Goal: Task Accomplishment & Management: Contribute content

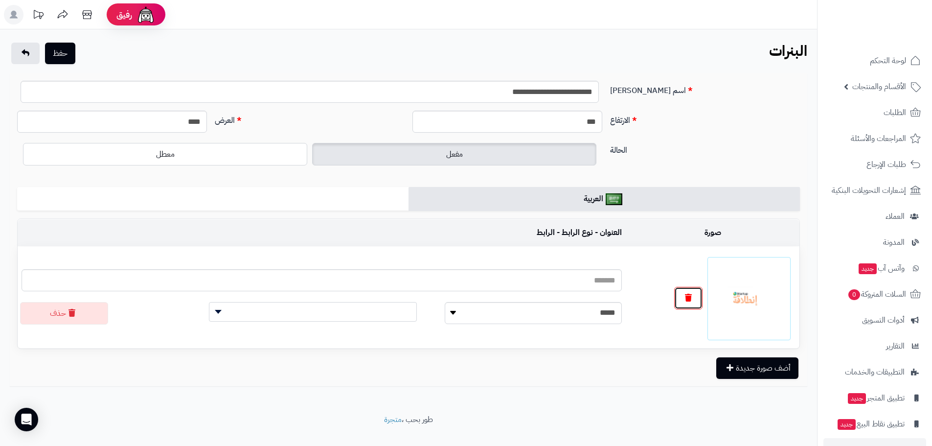
click at [682, 304] on button "button" at bounding box center [688, 298] width 28 height 23
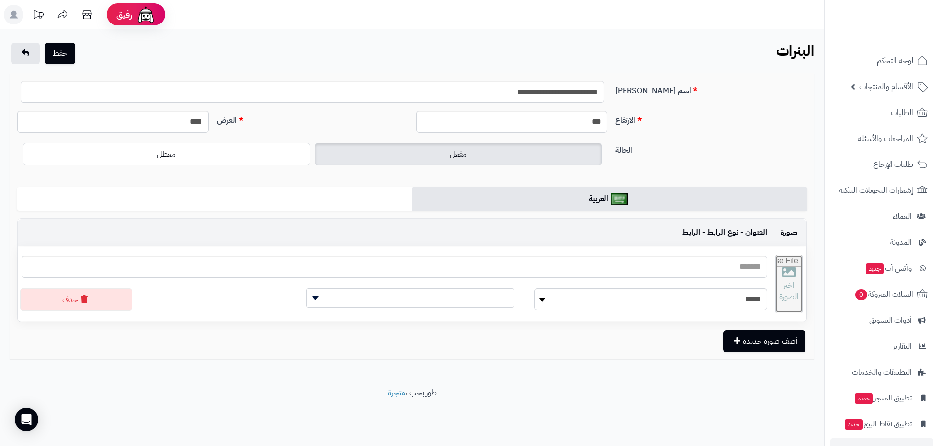
click at [776, 287] on input "file" at bounding box center [789, 284] width 26 height 58
type input "**********"
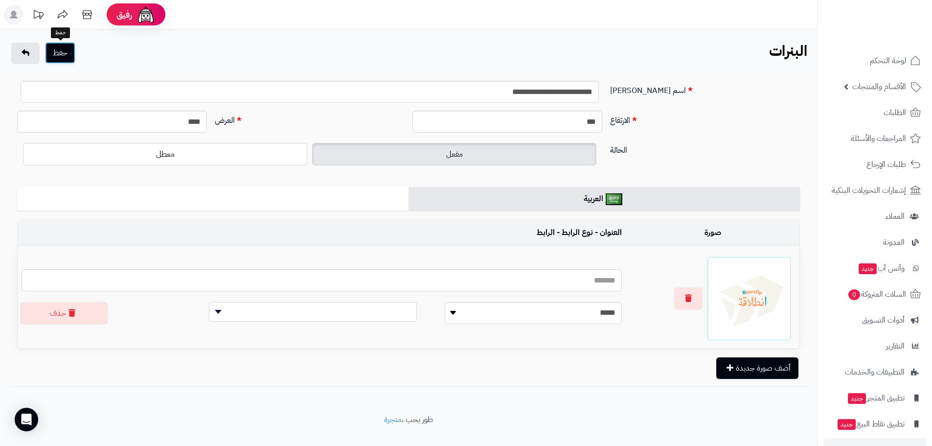
click at [52, 50] on button "حفظ" at bounding box center [60, 53] width 30 height 22
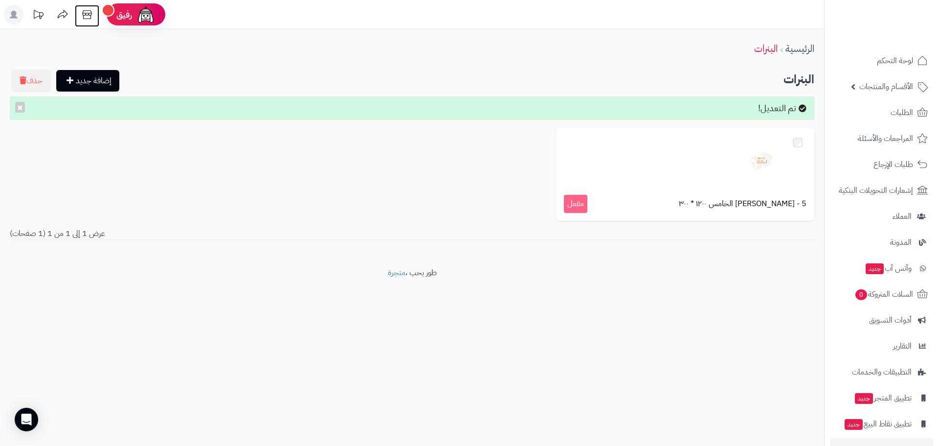
click at [81, 14] on icon at bounding box center [87, 15] width 20 height 20
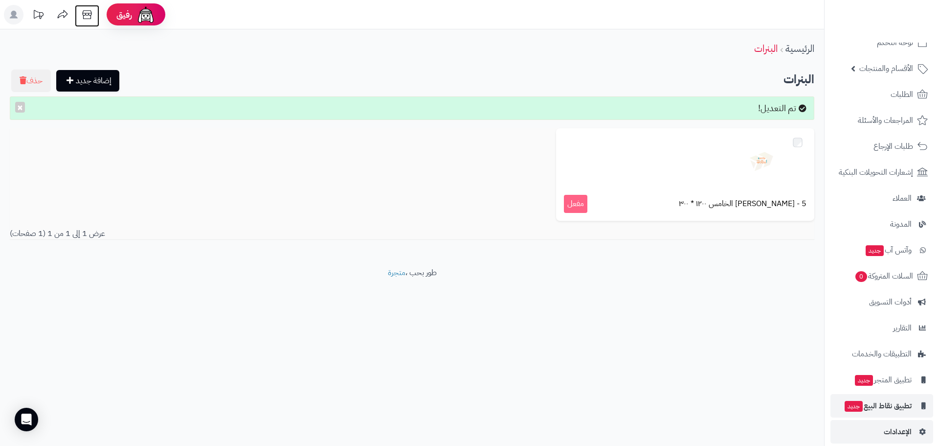
scroll to position [28, 0]
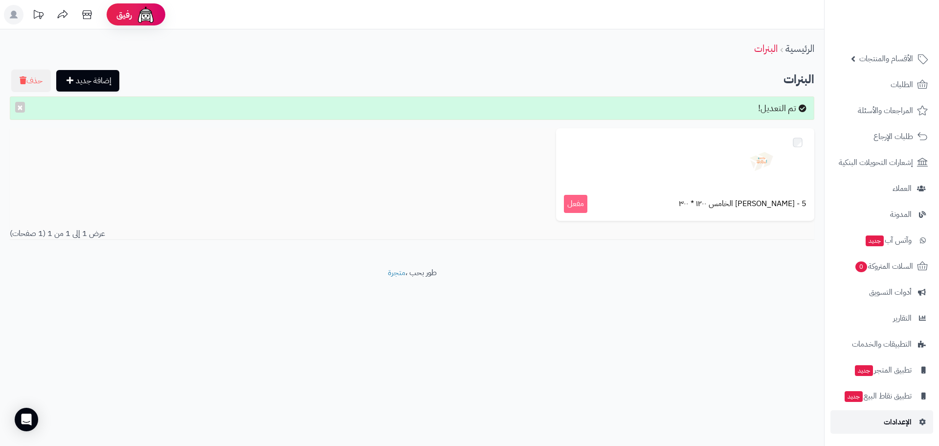
click at [901, 417] on span "الإعدادات" at bounding box center [898, 422] width 28 height 14
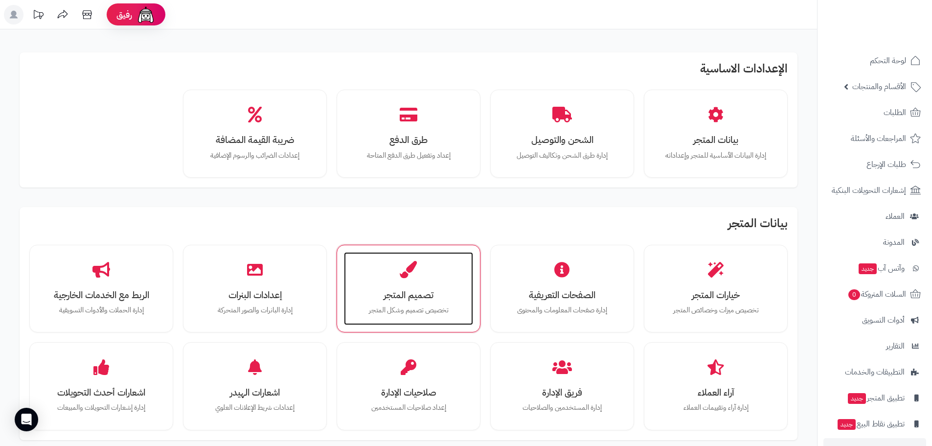
click at [413, 294] on h3 "تصميم المتجر" at bounding box center [409, 295] width 110 height 10
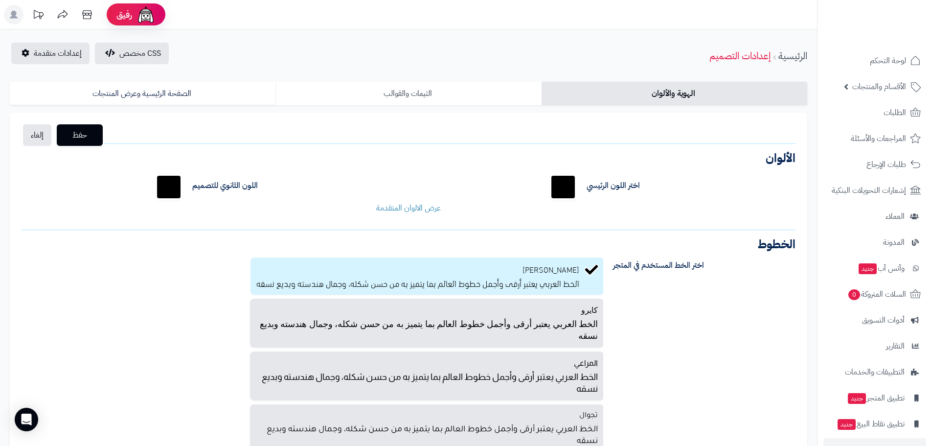
click at [465, 91] on link "الثيمات والقوالب" at bounding box center [408, 93] width 266 height 23
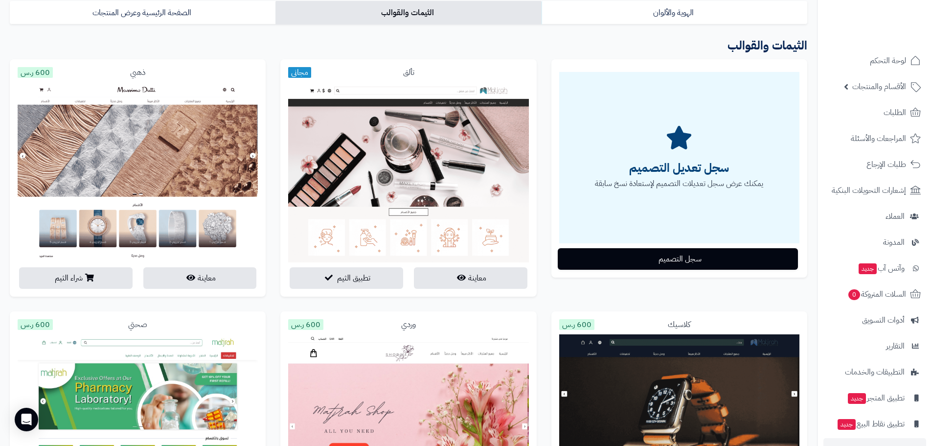
scroll to position [98, 0]
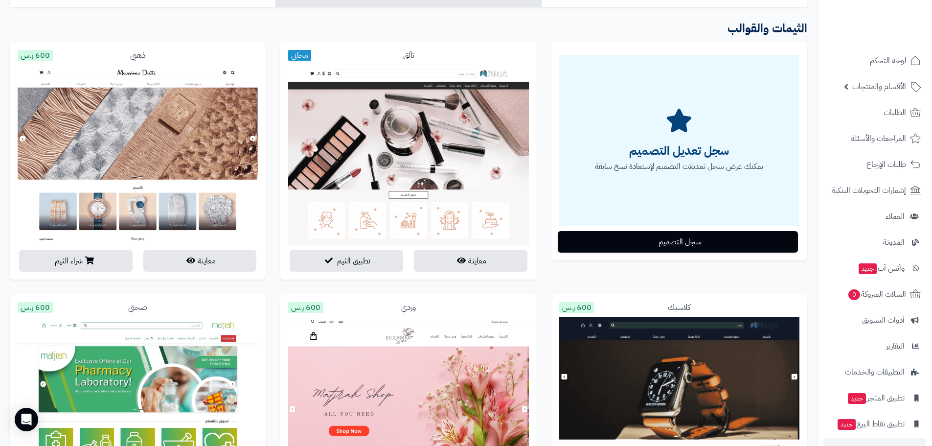
drag, startPoint x: 367, startPoint y: 263, endPoint x: 326, endPoint y: 52, distance: 214.8
click at [326, 52] on div "تألق مجاني" at bounding box center [408, 55] width 240 height 11
click at [329, 51] on div "تألق مجاني" at bounding box center [408, 55] width 240 height 11
click at [402, 261] on button "تطبيق الثيم" at bounding box center [347, 261] width 114 height 22
click at [450, 264] on button "معاينة" at bounding box center [471, 261] width 114 height 22
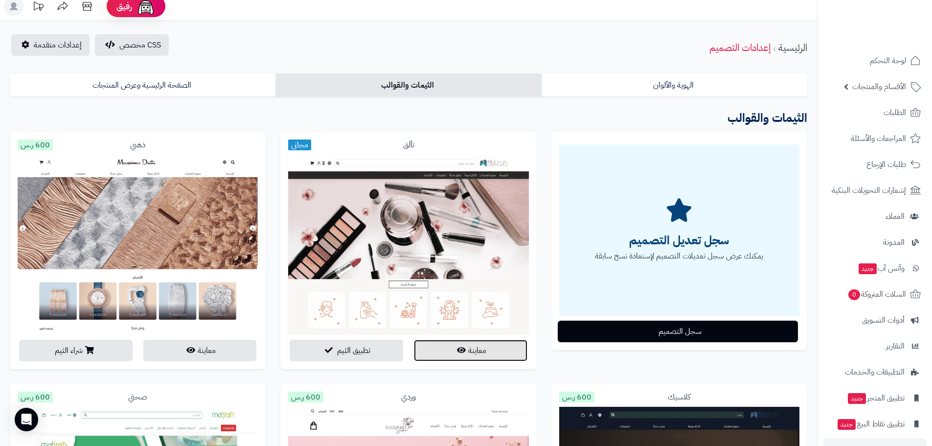
scroll to position [0, 0]
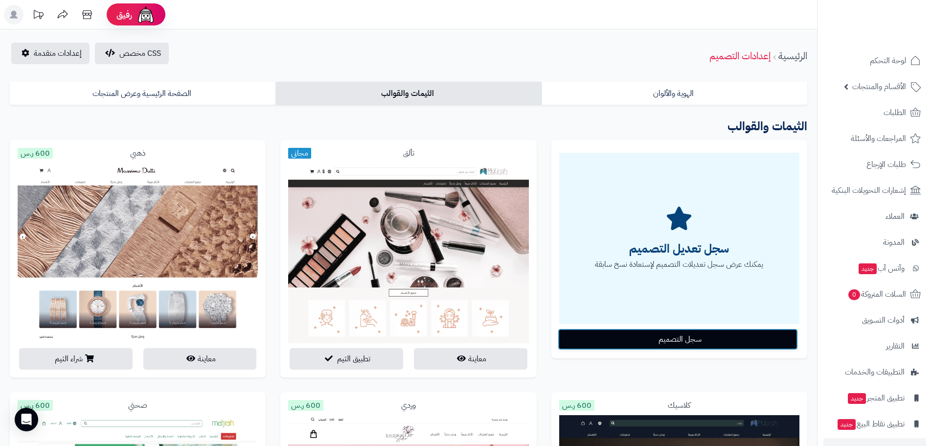
click at [673, 341] on button "سجل التصميم" at bounding box center [678, 339] width 240 height 22
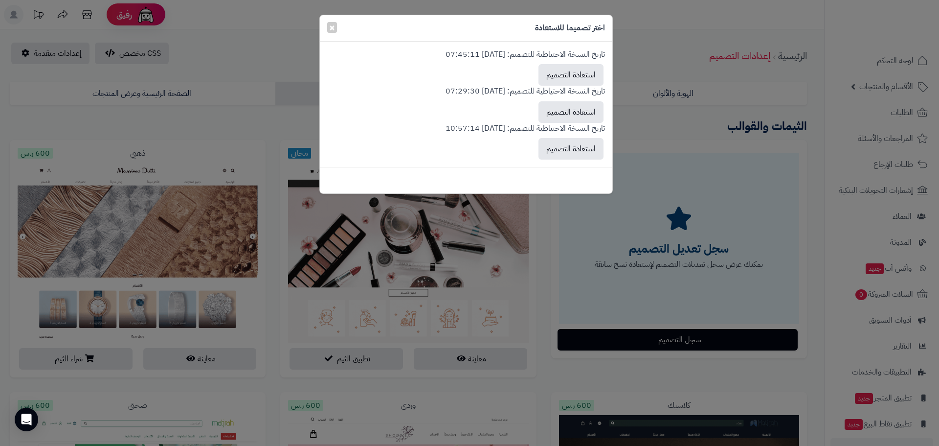
click at [657, 59] on div "اختر تصميما للاستعادة × تاريخ النسخة الاحتياطية للتصميم: 2025-09-16 07:45:11 اس…" at bounding box center [469, 223] width 939 height 446
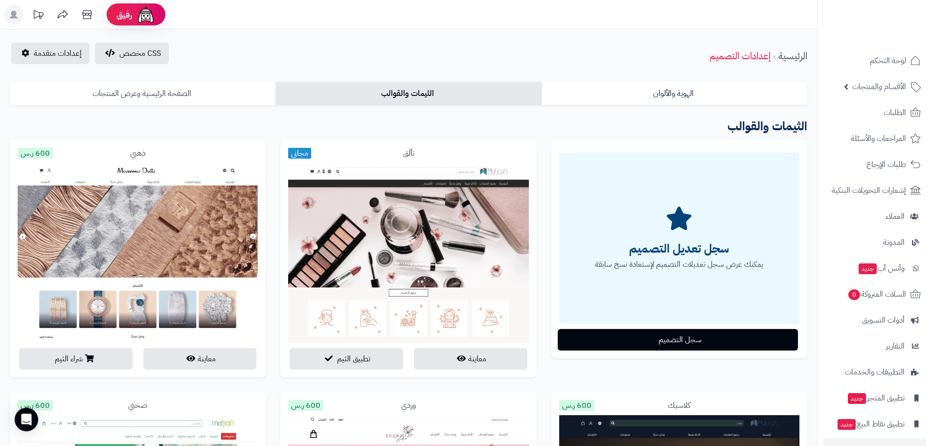
click at [194, 96] on link "الصفحة الرئيسية وعرض المنتجات" at bounding box center [143, 93] width 266 height 23
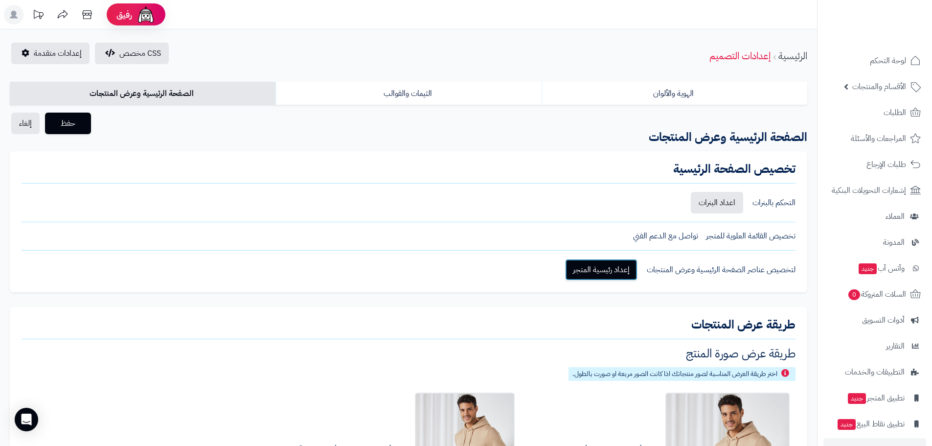
click at [608, 267] on link "إعداد رئيسية المتجر" at bounding box center [601, 270] width 72 height 22
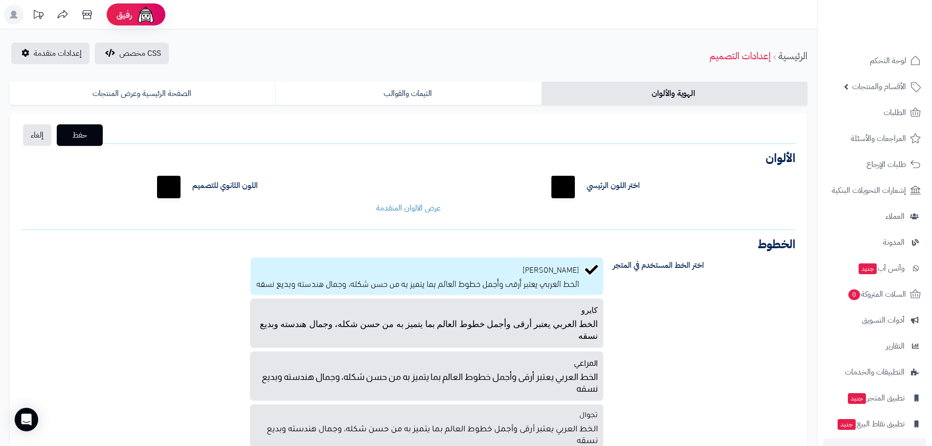
click at [617, 88] on link "الهوية والألوان" at bounding box center [675, 93] width 266 height 23
click at [562, 191] on input "*******" at bounding box center [562, 186] width 31 height 31
type input "*******"
click at [168, 183] on input "*******" at bounding box center [168, 186] width 31 height 31
type input "*******"
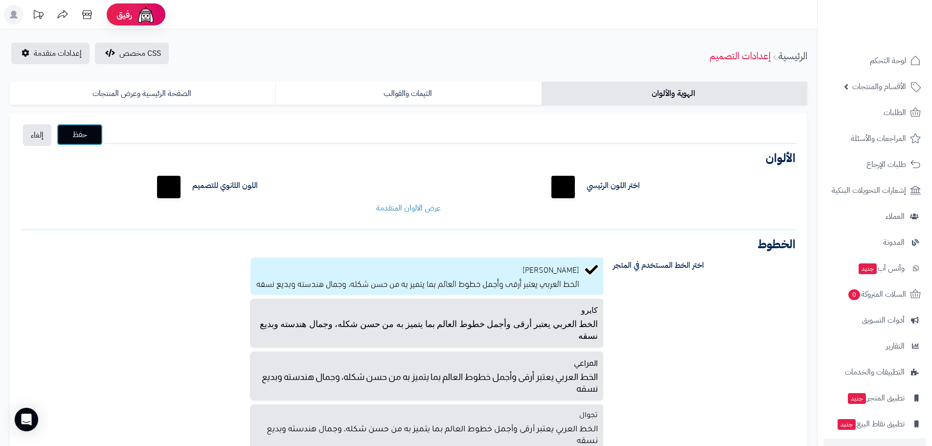
click at [75, 131] on span "حفظ" at bounding box center [80, 135] width 30 height 12
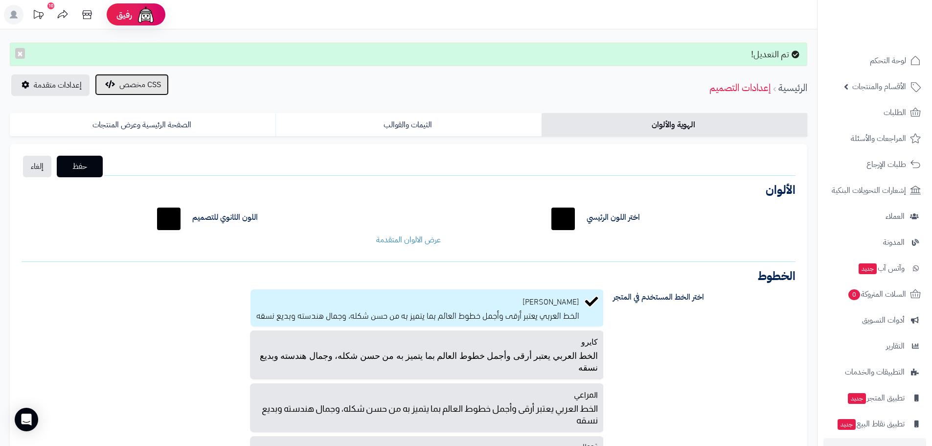
click at [143, 77] on button "CSS مخصص" at bounding box center [132, 85] width 74 height 22
click at [68, 83] on span "إعدادات متقدمة" at bounding box center [58, 85] width 48 height 12
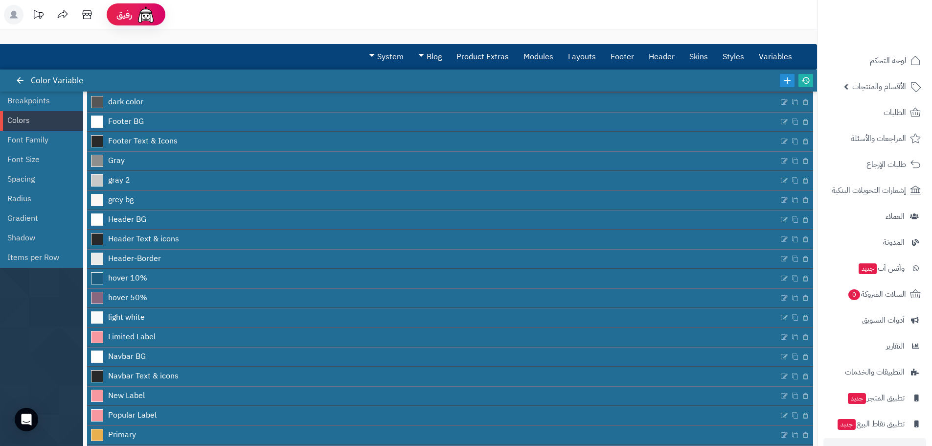
scroll to position [148, 0]
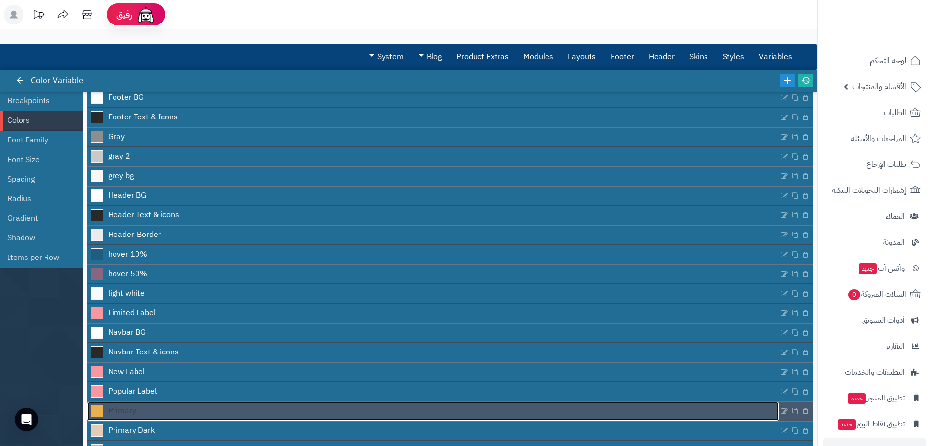
click at [159, 410] on link "Primary" at bounding box center [433, 411] width 692 height 19
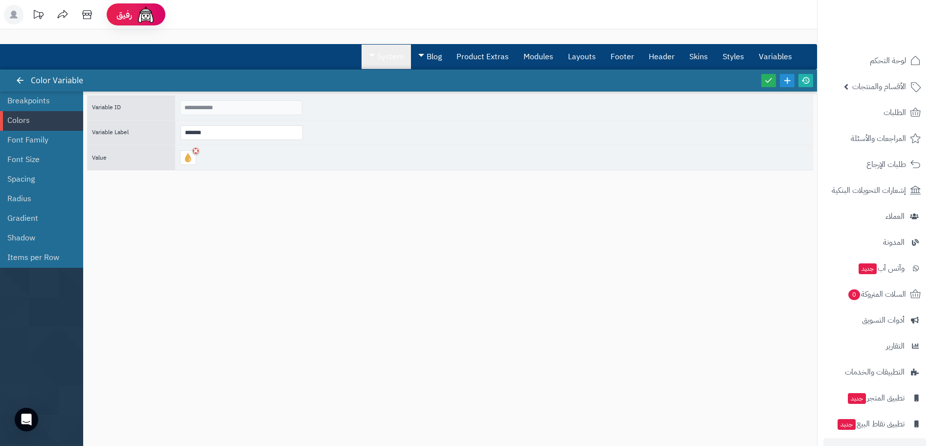
click at [395, 51] on link "System" at bounding box center [386, 57] width 49 height 24
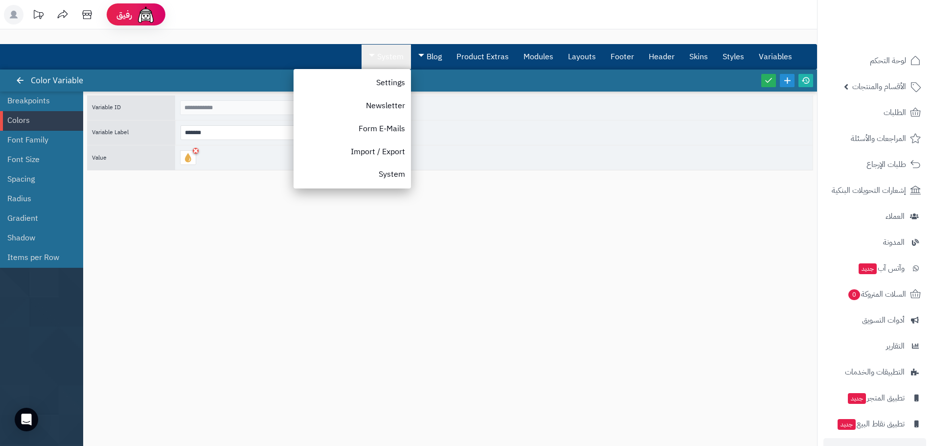
click at [395, 51] on link "System" at bounding box center [386, 57] width 49 height 24
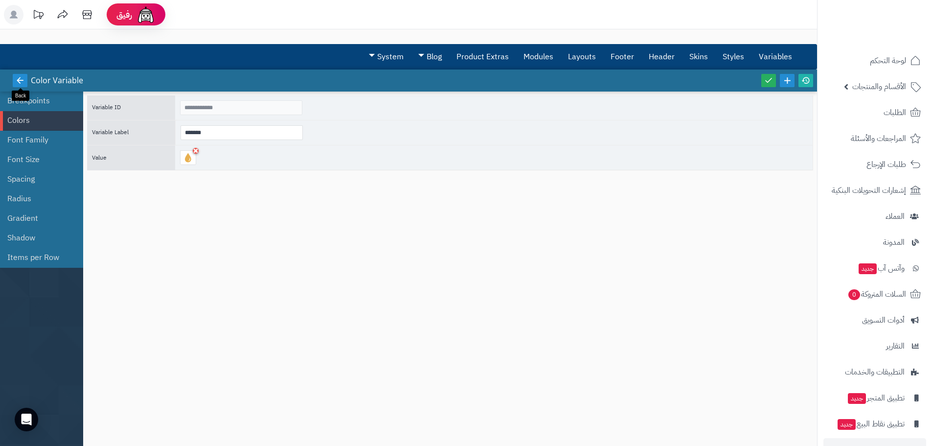
click at [19, 81] on icon at bounding box center [20, 80] width 9 height 9
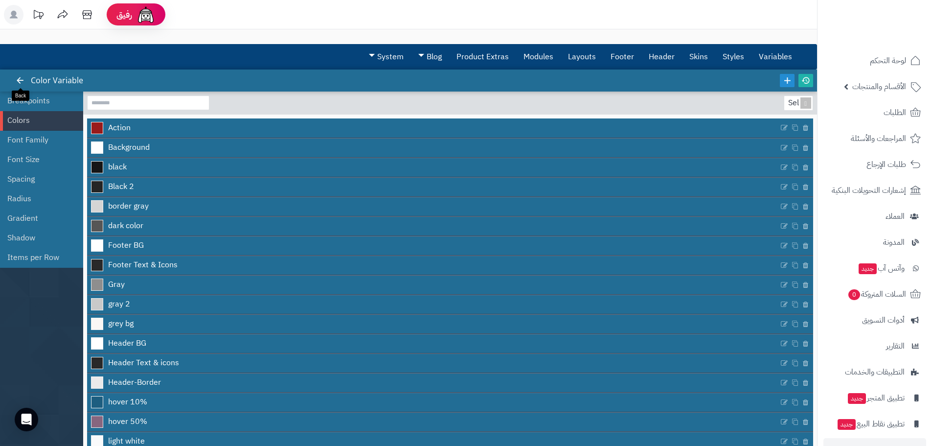
click at [19, 80] on icon at bounding box center [20, 80] width 9 height 9
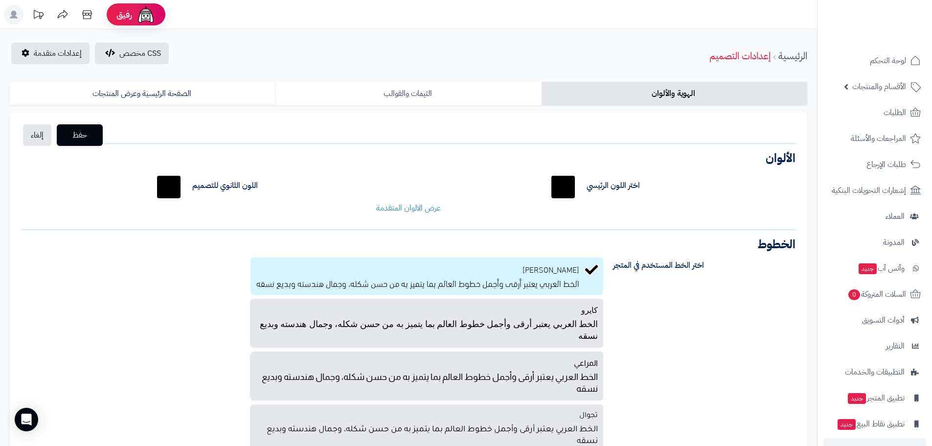
click at [366, 91] on link "الثيمات والقوالب" at bounding box center [408, 93] width 266 height 23
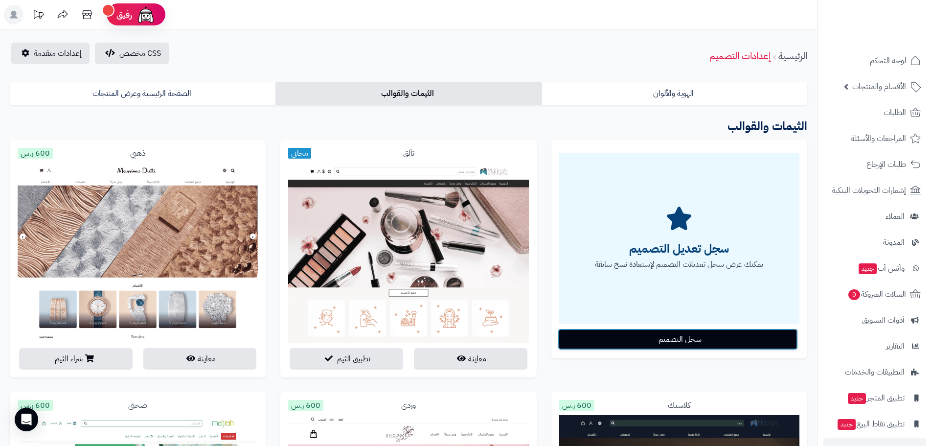
click at [685, 340] on button "سجل التصميم" at bounding box center [678, 339] width 240 height 22
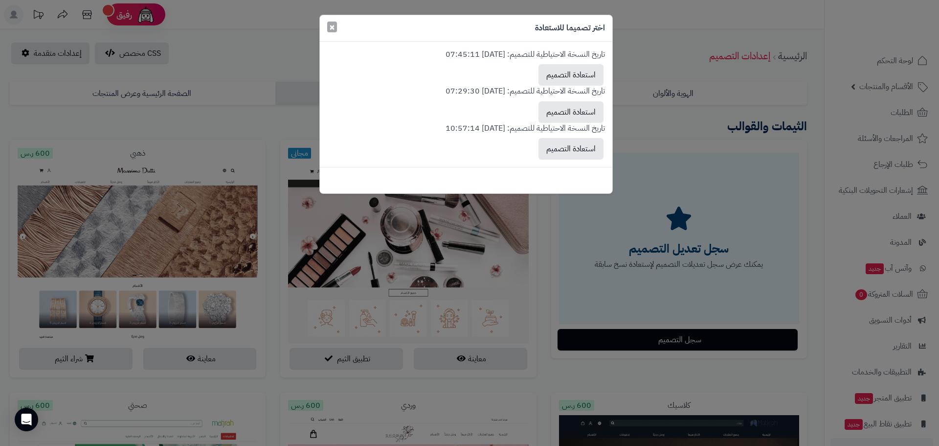
click at [330, 26] on span "×" at bounding box center [332, 27] width 6 height 15
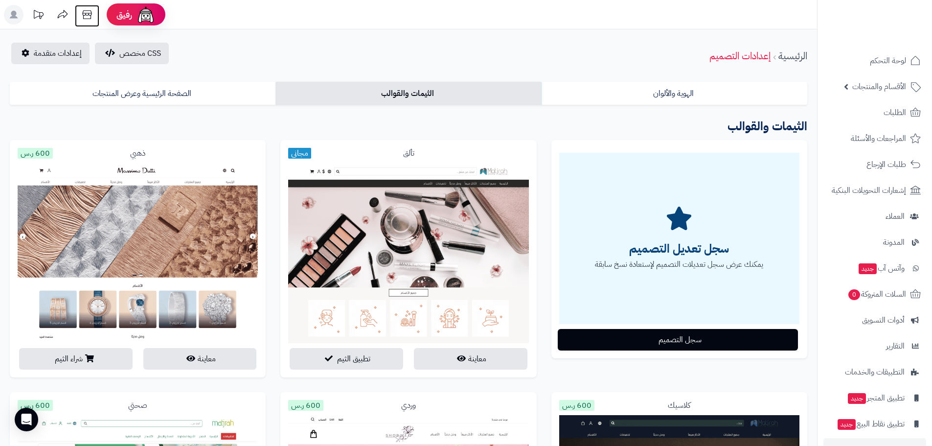
click at [89, 16] on icon at bounding box center [87, 15] width 20 height 20
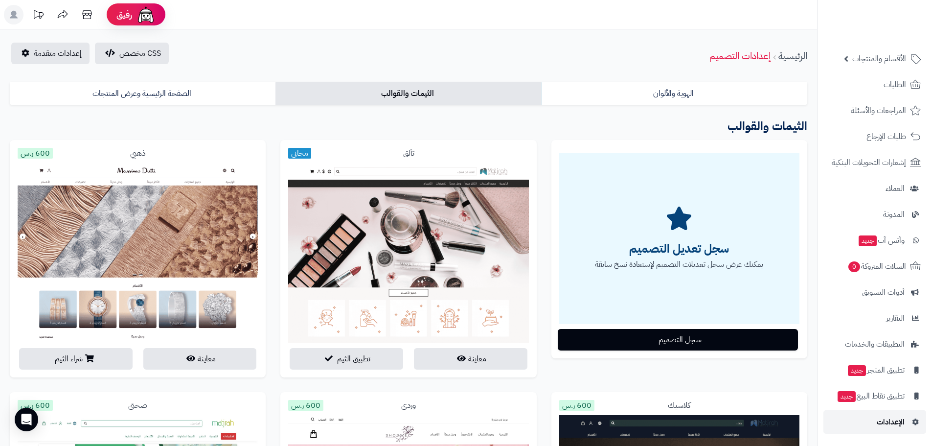
click at [884, 416] on span "الإعدادات" at bounding box center [891, 422] width 28 height 14
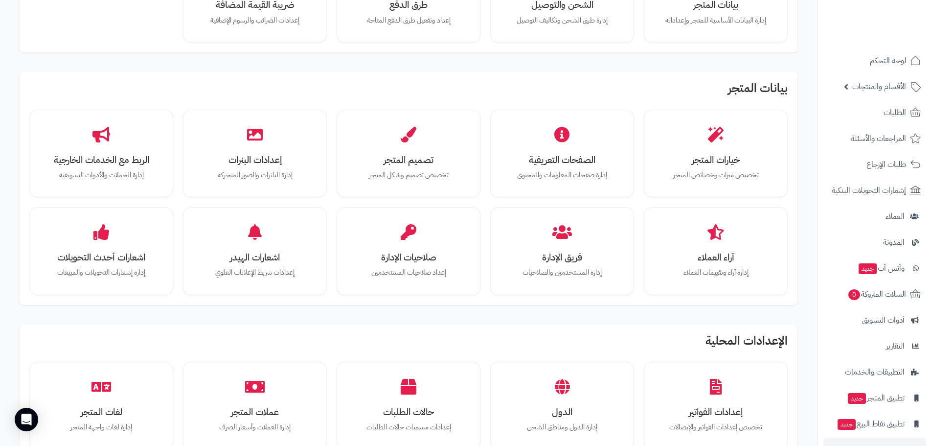
scroll to position [147, 0]
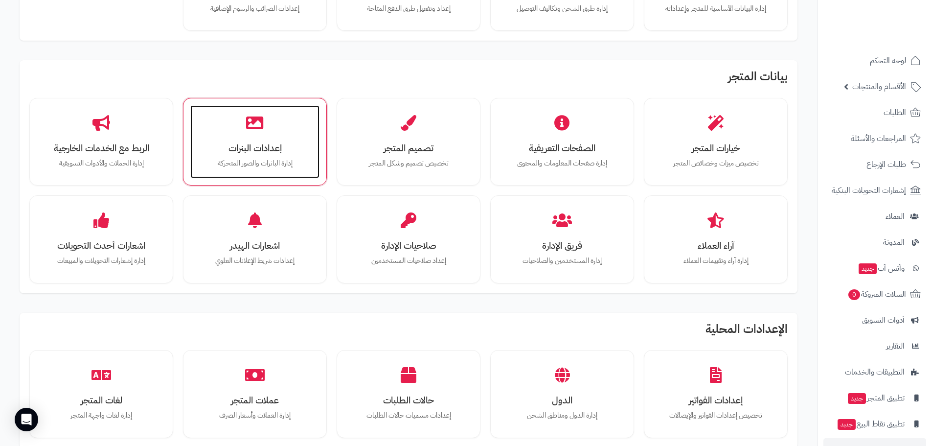
click at [279, 139] on div "إعدادات البنرات إدارة البانرات والصور المتحركة" at bounding box center [254, 141] width 129 height 73
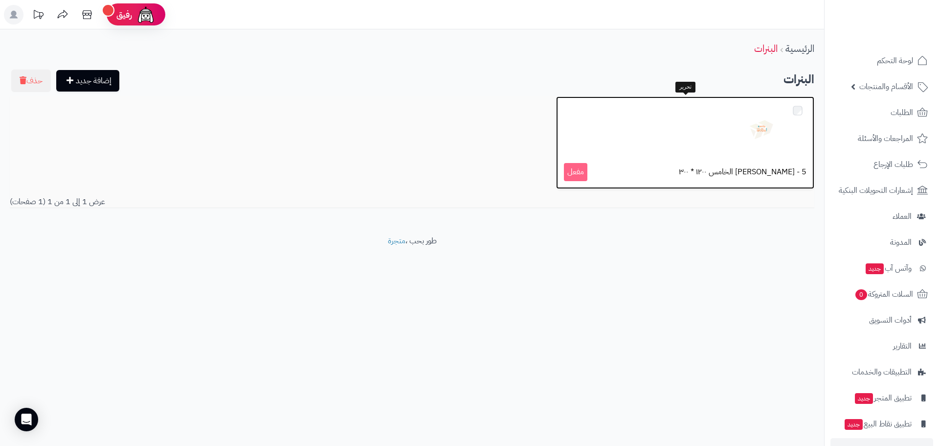
click at [575, 172] on span "مفعل" at bounding box center [575, 172] width 23 height 18
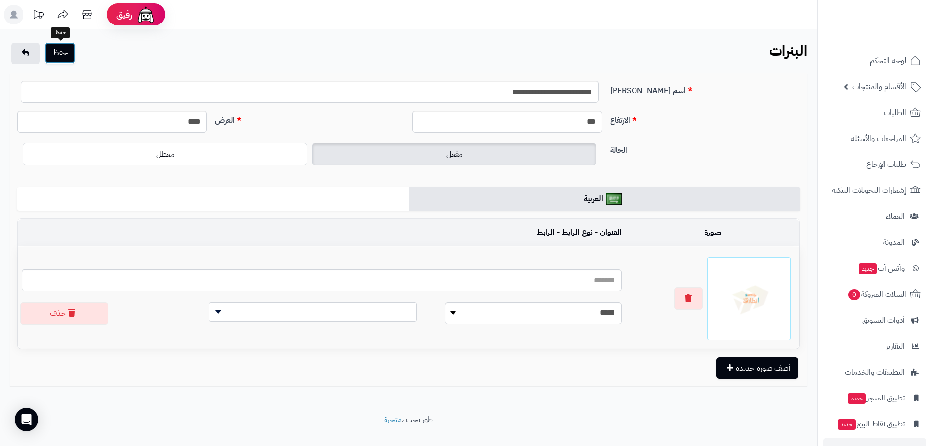
click at [66, 54] on button "حفظ" at bounding box center [60, 53] width 30 height 22
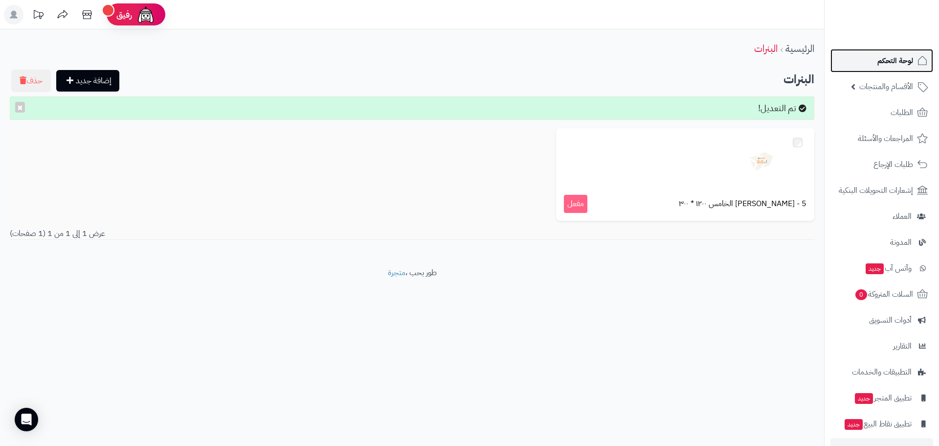
click at [884, 62] on span "لوحة التحكم" at bounding box center [896, 61] width 36 height 14
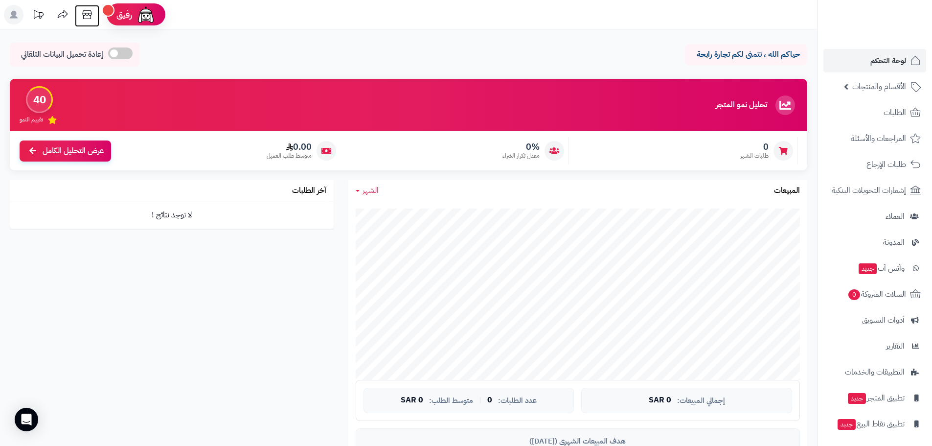
click at [88, 14] on icon at bounding box center [87, 15] width 20 height 20
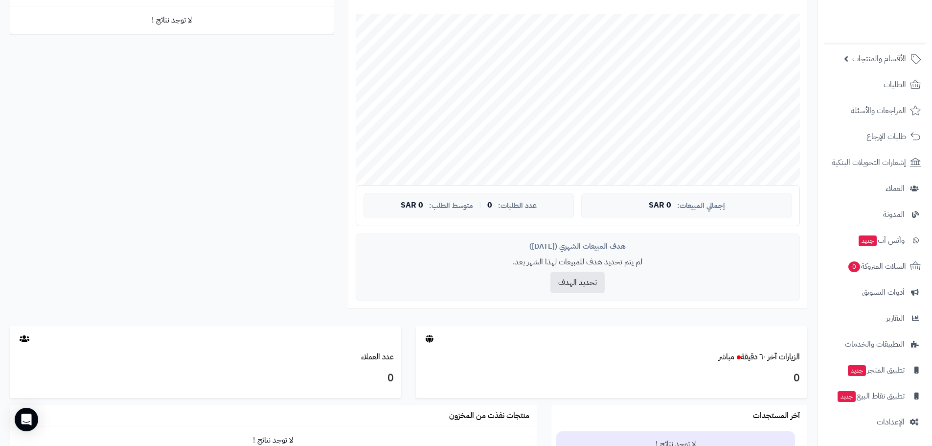
scroll to position [294, 0]
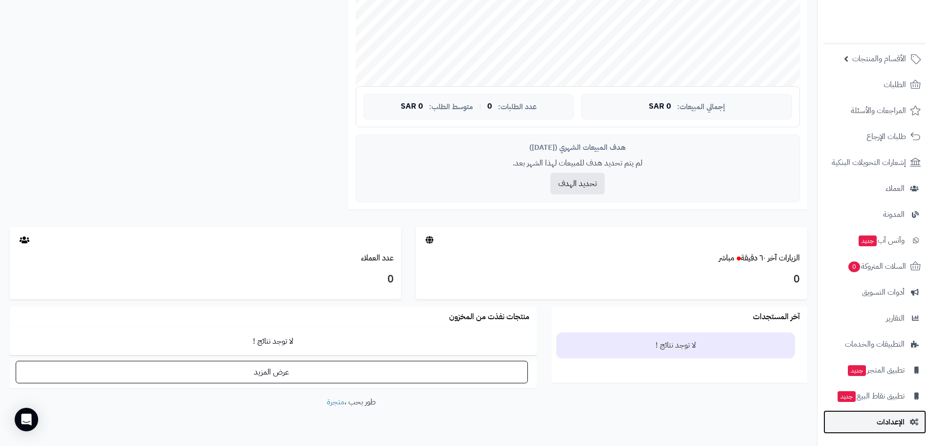
click at [892, 419] on span "الإعدادات" at bounding box center [891, 422] width 28 height 14
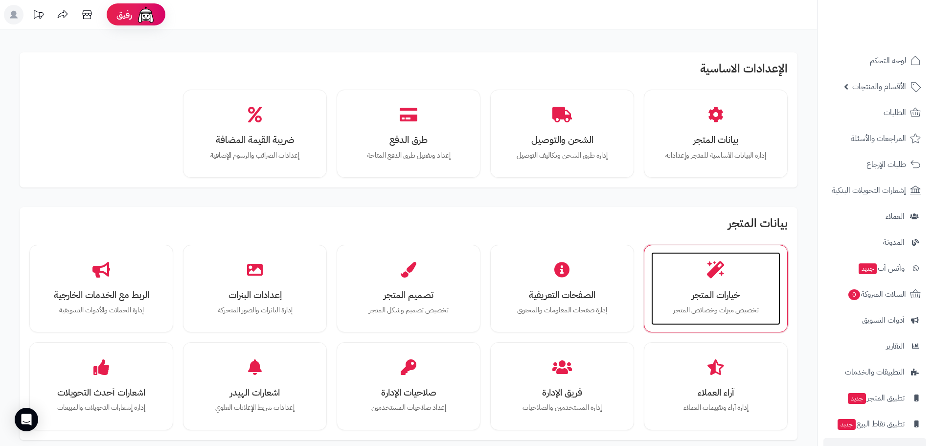
click at [749, 283] on div "خيارات المتجر تخصيص ميزات وخصائص المتجر" at bounding box center [715, 288] width 129 height 73
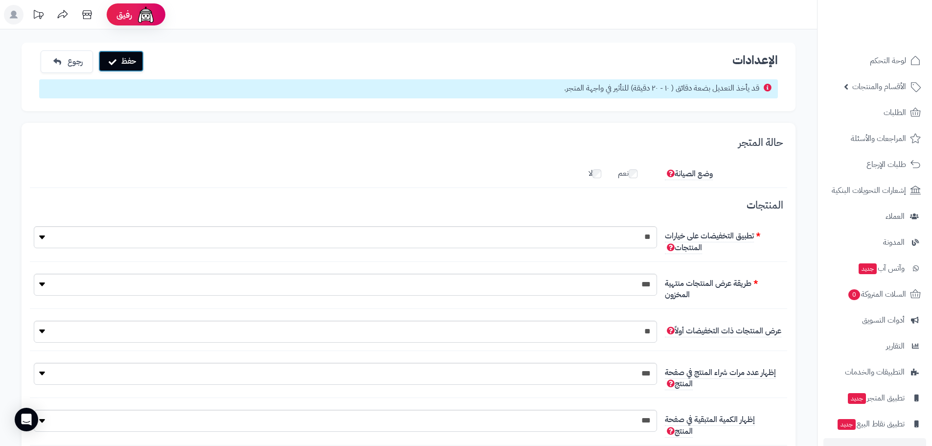
click at [130, 56] on button "حفظ" at bounding box center [120, 61] width 45 height 22
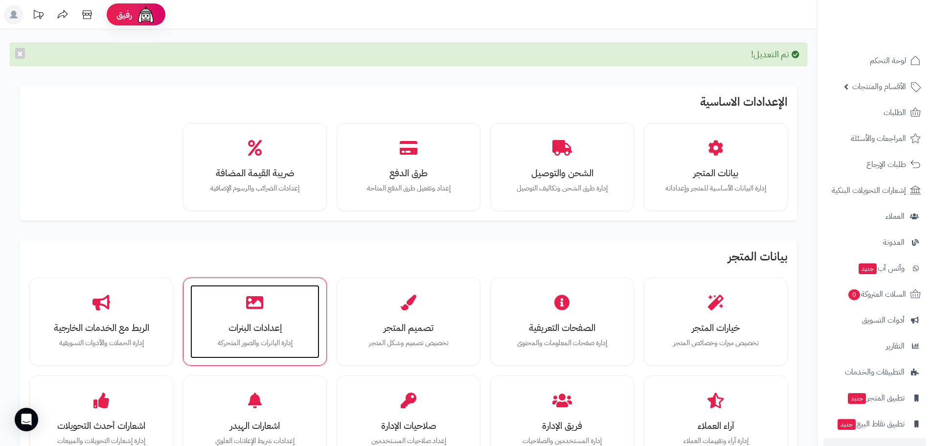
click at [300, 335] on div "إعدادات البنرات إدارة البانرات والصور المتحركة" at bounding box center [254, 321] width 129 height 73
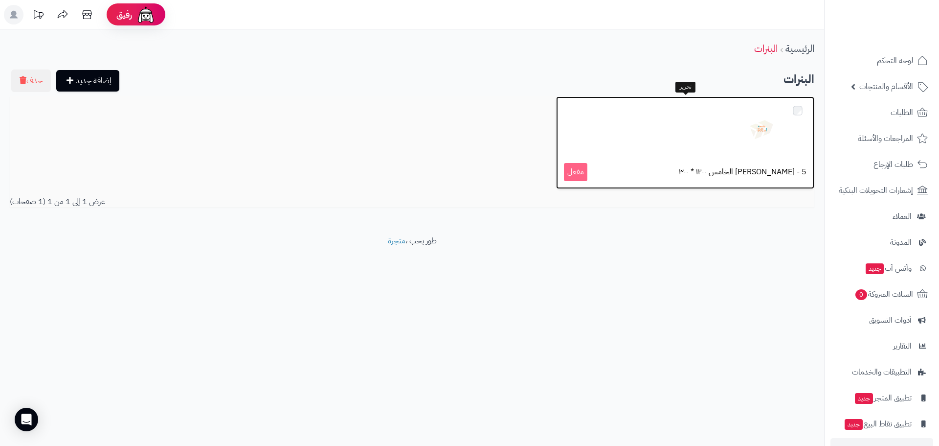
click at [725, 127] on div at bounding box center [685, 128] width 243 height 49
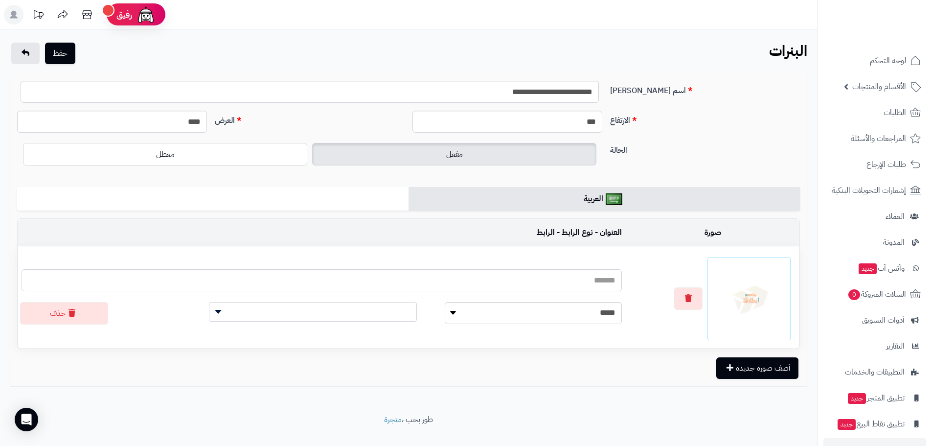
click at [568, 276] on input "text" at bounding box center [322, 280] width 600 height 22
type input "******"
drag, startPoint x: 549, startPoint y: 114, endPoint x: 697, endPoint y: 112, distance: 147.8
click at [697, 112] on div "الارتفاع *** العرض ****" at bounding box center [408, 126] width 791 height 30
click at [64, 50] on button "حفظ" at bounding box center [60, 53] width 30 height 22
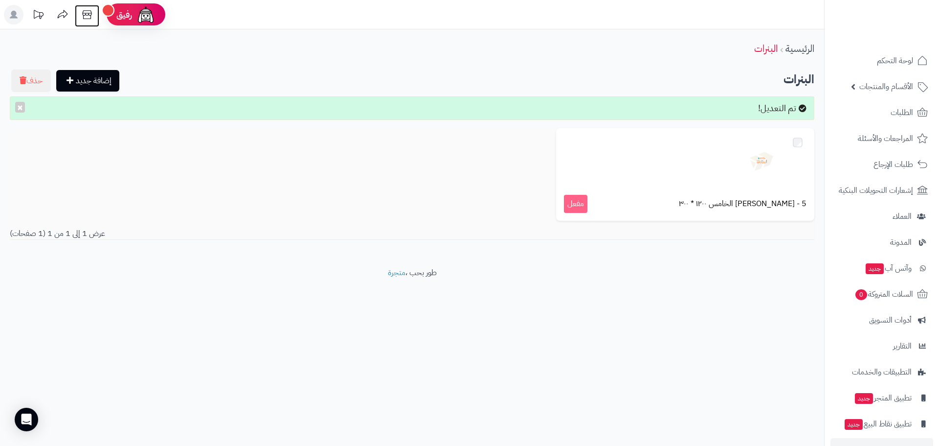
click at [86, 15] on icon at bounding box center [87, 15] width 20 height 20
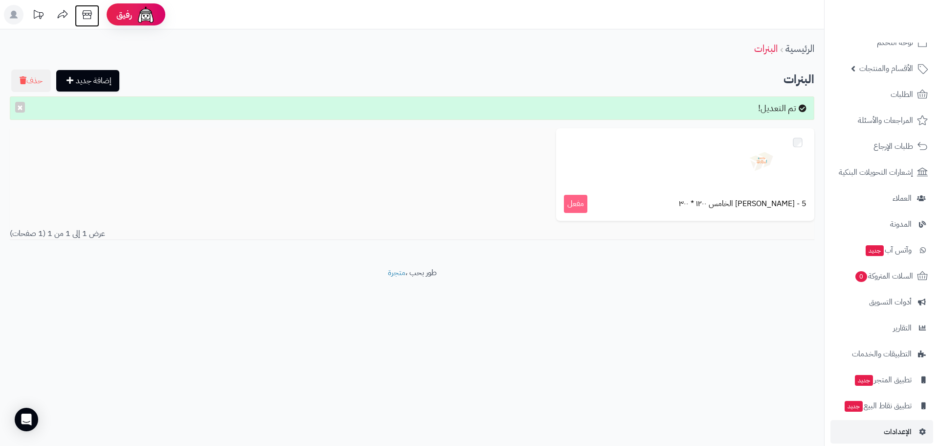
scroll to position [28, 0]
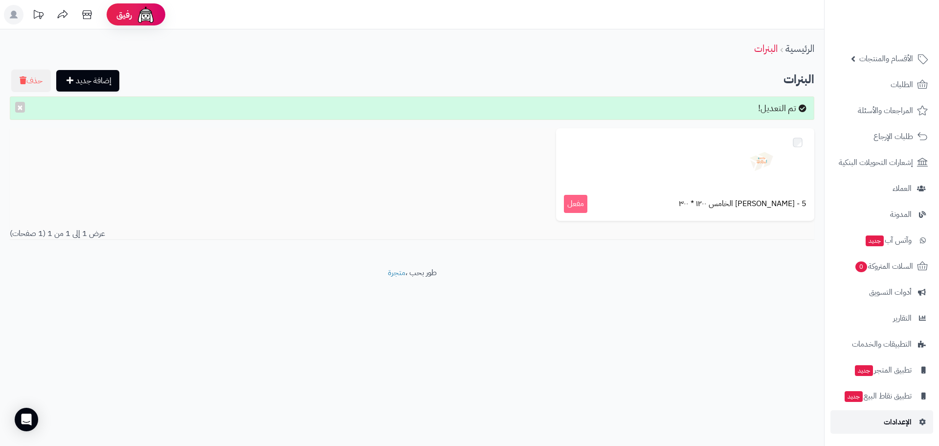
drag, startPoint x: 899, startPoint y: 421, endPoint x: 888, endPoint y: 415, distance: 12.3
click at [899, 421] on span "الإعدادات" at bounding box center [898, 422] width 28 height 14
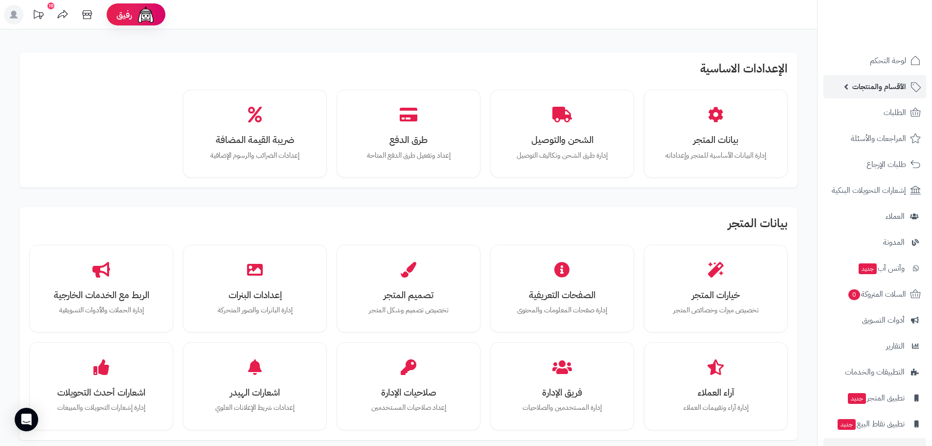
click at [890, 86] on span "الأقسام والمنتجات" at bounding box center [879, 87] width 54 height 14
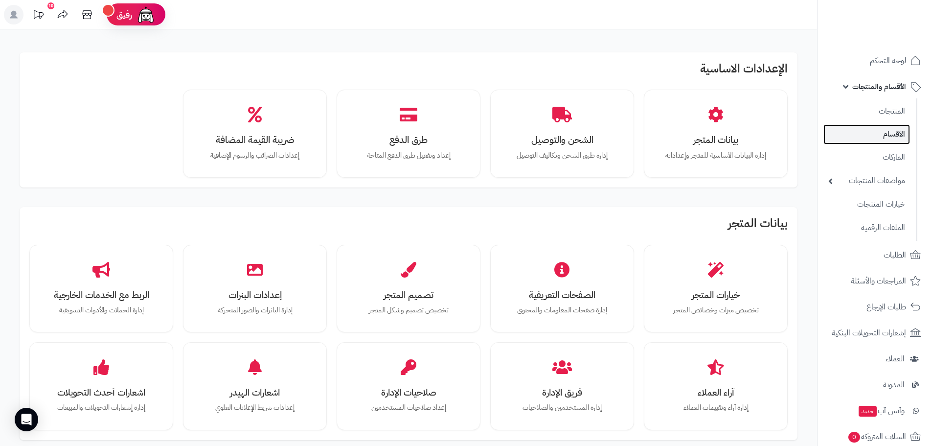
click at [898, 129] on link "الأقسام" at bounding box center [866, 134] width 87 height 20
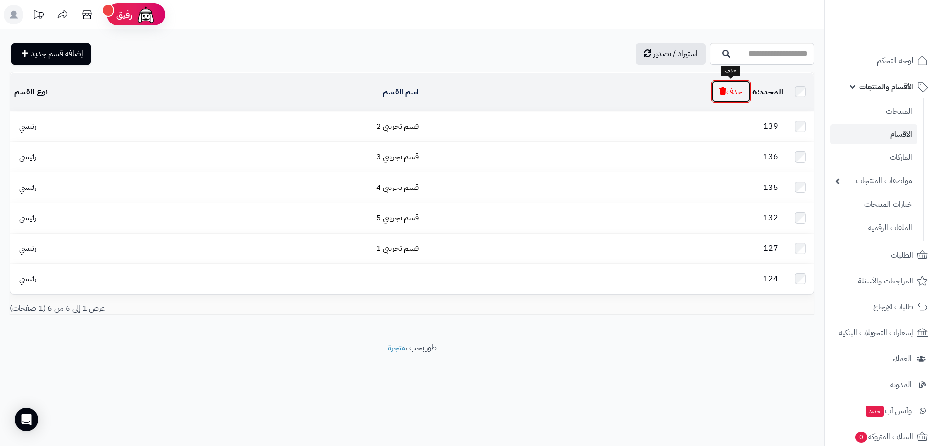
click at [735, 92] on button "حذف" at bounding box center [731, 91] width 40 height 23
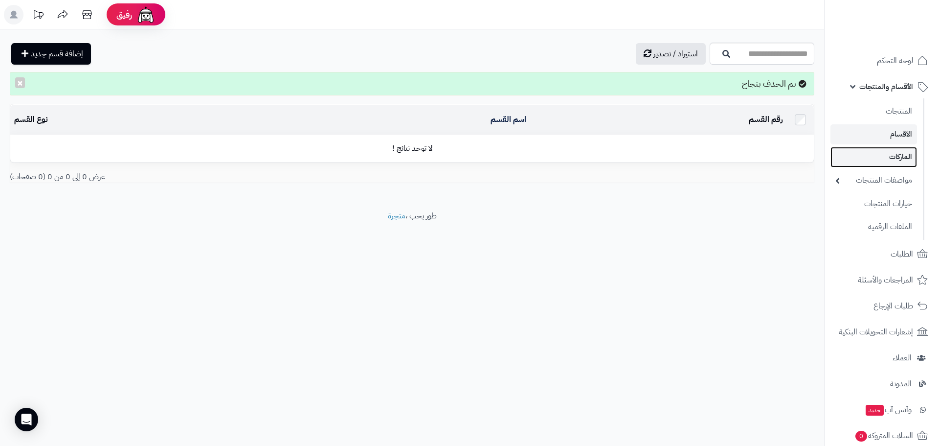
click at [900, 155] on link "الماركات" at bounding box center [874, 157] width 87 height 20
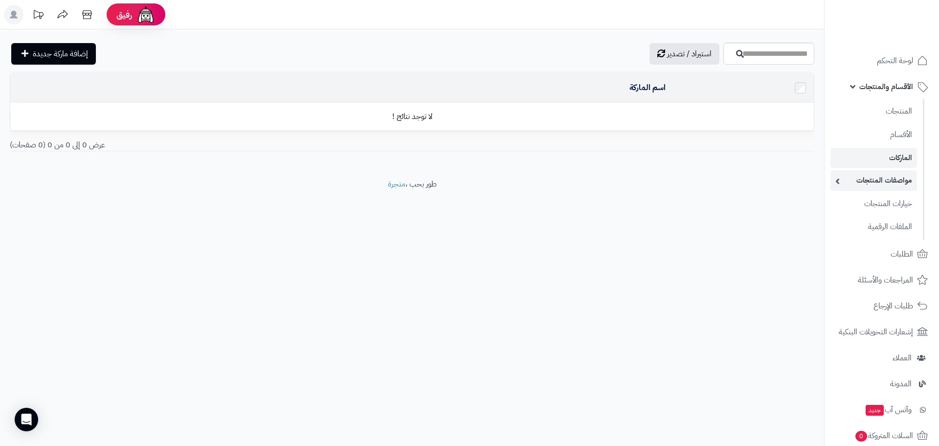
click at [900, 178] on link "مواصفات المنتجات" at bounding box center [874, 180] width 87 height 20
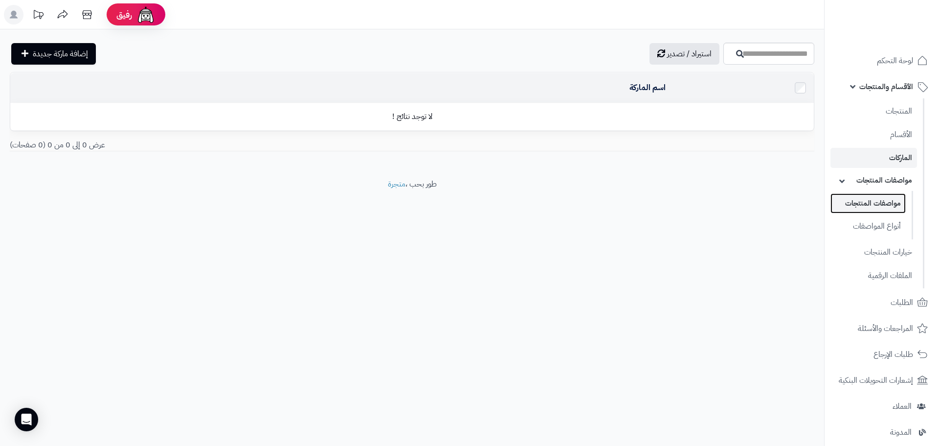
click at [888, 197] on link "مواصفات المنتجات" at bounding box center [868, 203] width 75 height 20
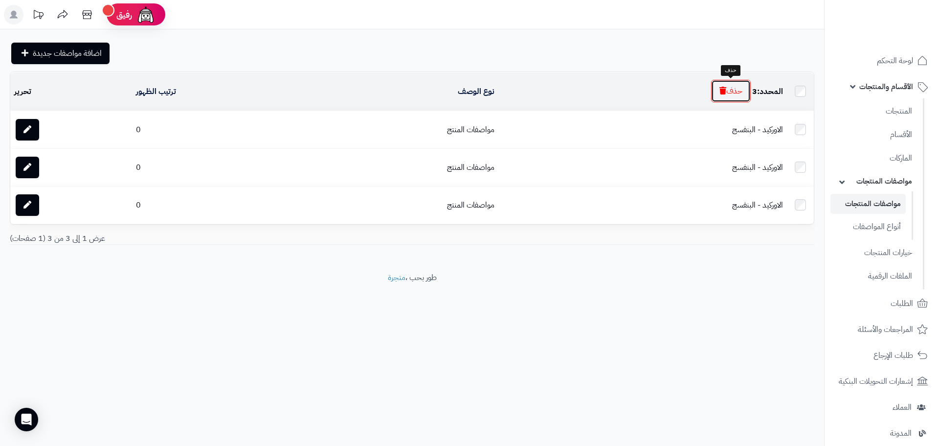
click at [730, 89] on button "حذف" at bounding box center [731, 91] width 40 height 23
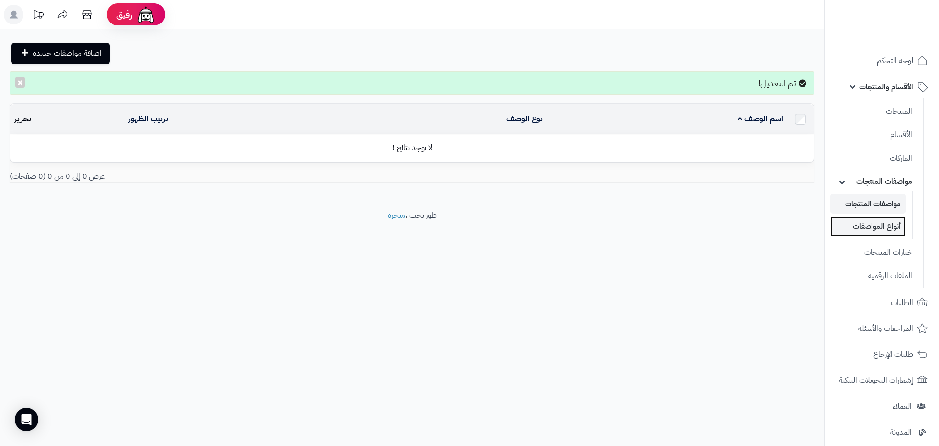
click at [890, 228] on link "أنواع المواصفات" at bounding box center [868, 226] width 75 height 20
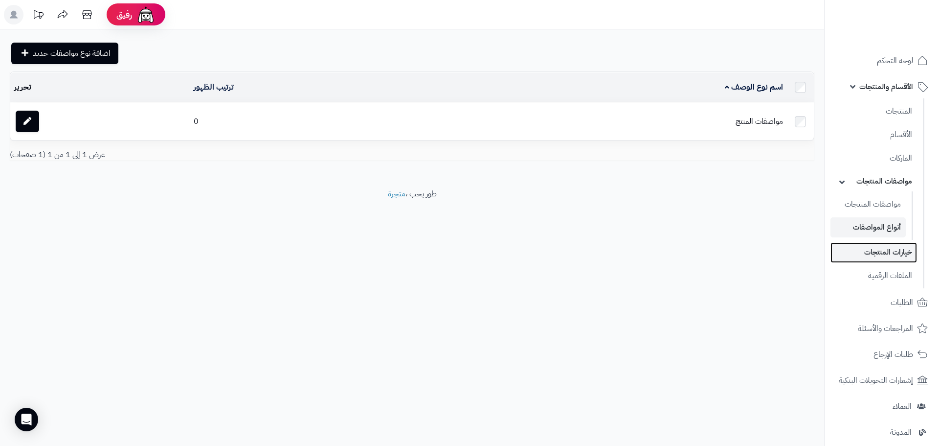
click at [882, 249] on link "خيارات المنتجات" at bounding box center [874, 252] width 87 height 20
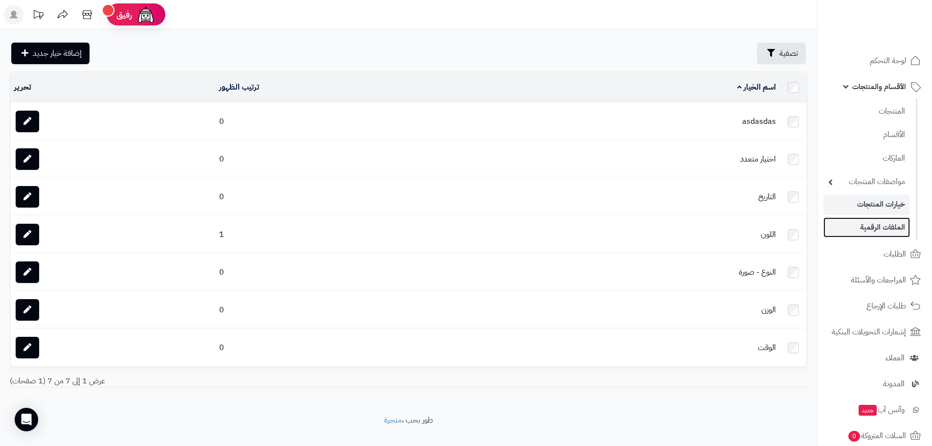
click at [899, 231] on link "الملفات الرقمية" at bounding box center [866, 227] width 87 height 20
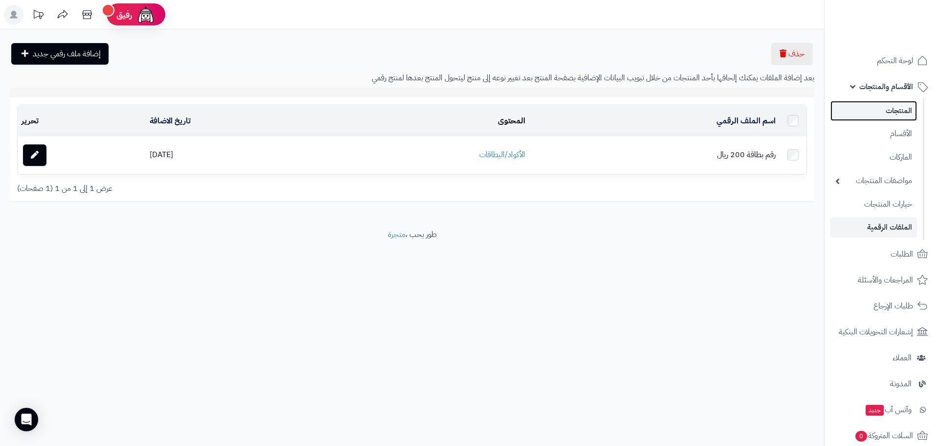
click at [894, 105] on link "المنتجات" at bounding box center [874, 111] width 87 height 20
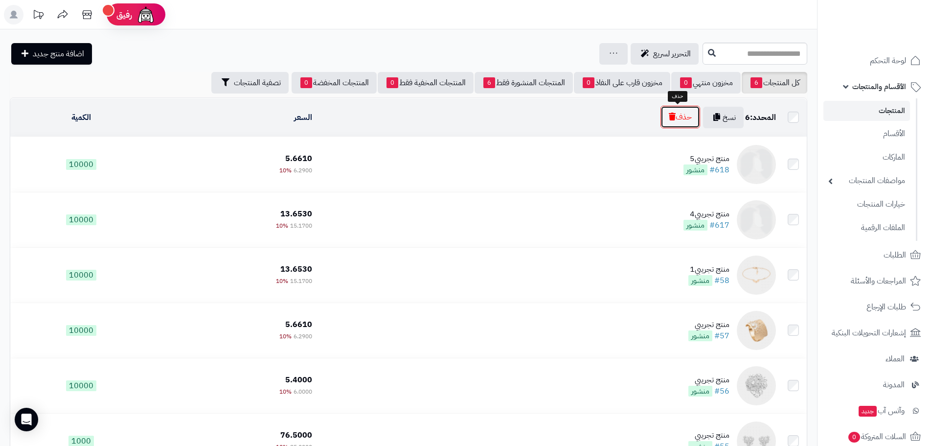
click at [669, 117] on icon "button" at bounding box center [672, 117] width 7 height 8
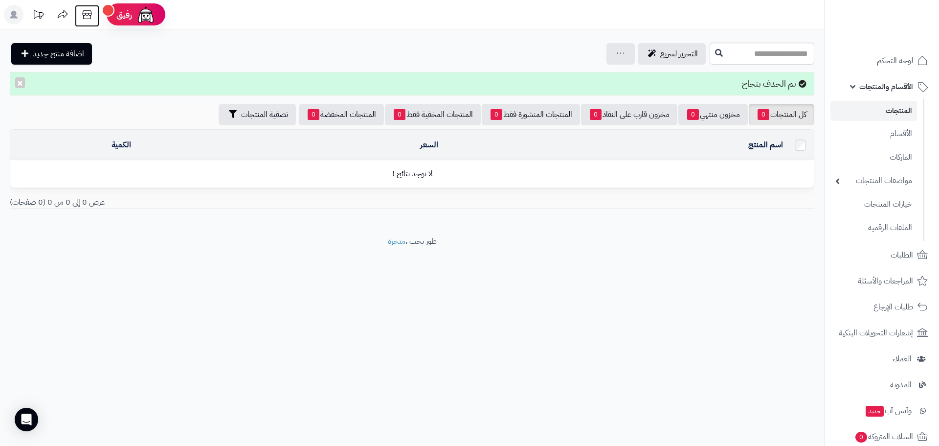
click at [90, 14] on icon at bounding box center [87, 15] width 20 height 20
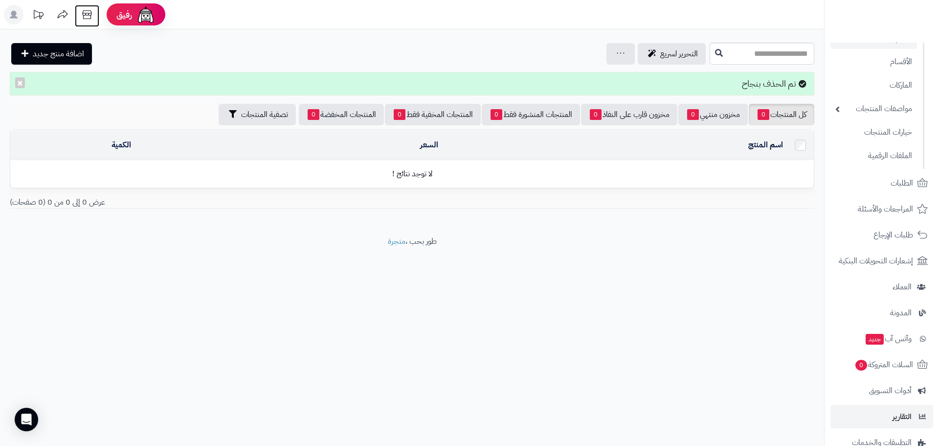
scroll to position [170, 0]
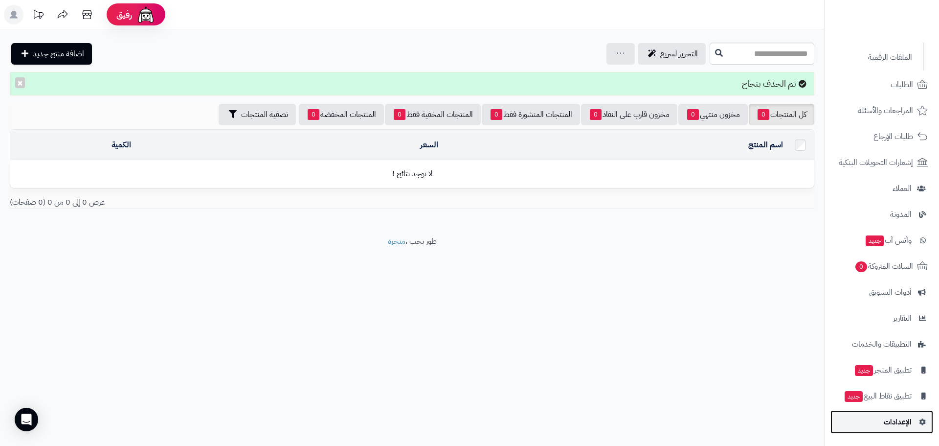
click at [897, 421] on span "الإعدادات" at bounding box center [898, 422] width 28 height 14
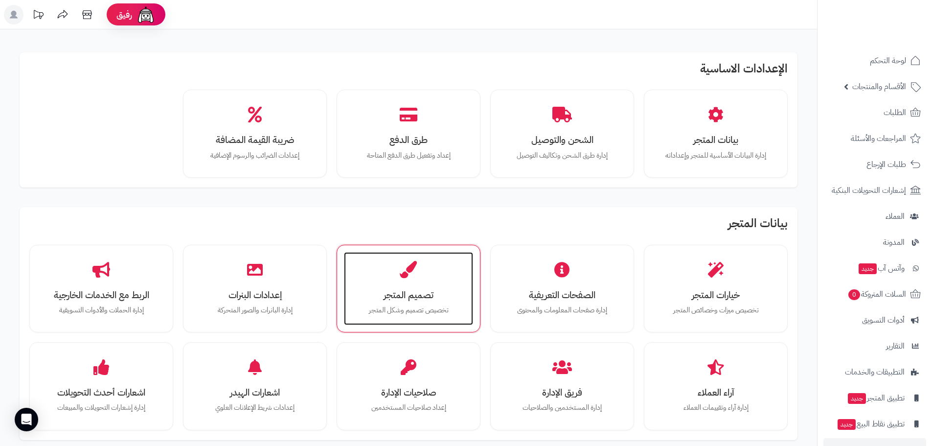
click at [425, 292] on h3 "تصميم المتجر" at bounding box center [409, 295] width 110 height 10
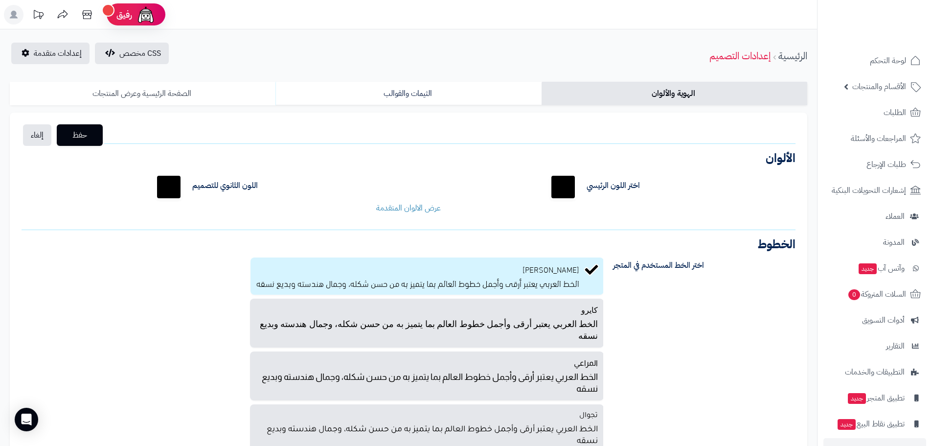
click at [178, 91] on link "الصفحة الرئيسية وعرض المنتجات" at bounding box center [143, 93] width 266 height 23
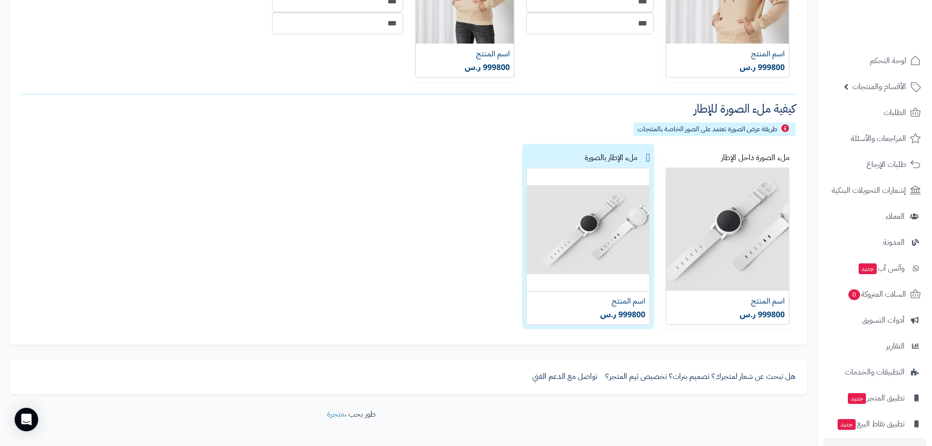
scroll to position [503, 0]
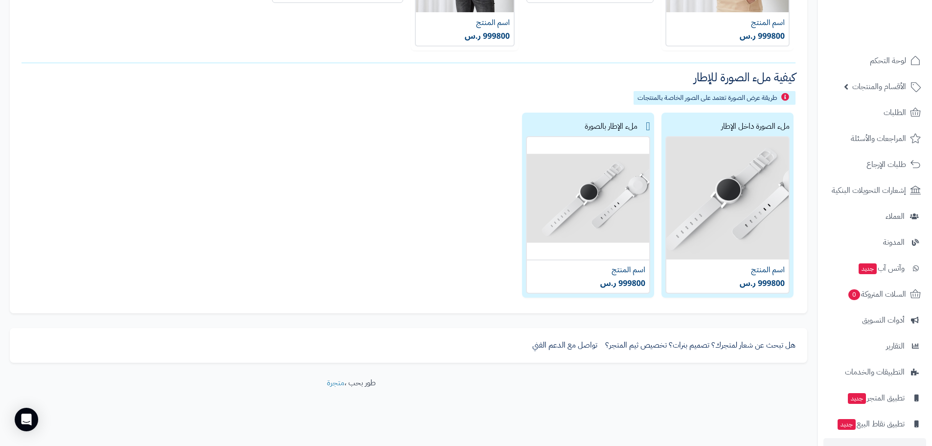
click at [739, 145] on img at bounding box center [727, 215] width 124 height 158
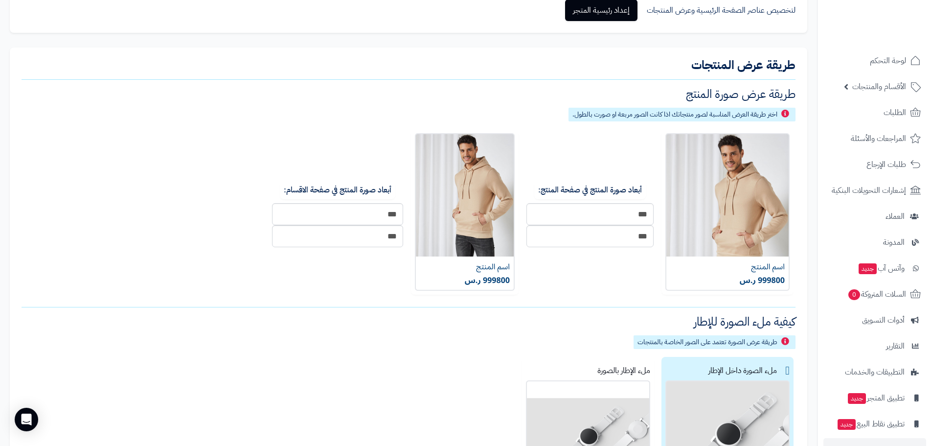
scroll to position [259, 0]
click at [751, 191] on img at bounding box center [727, 213] width 124 height 158
click at [784, 154] on img at bounding box center [727, 213] width 124 height 158
click at [496, 145] on label at bounding box center [465, 212] width 108 height 165
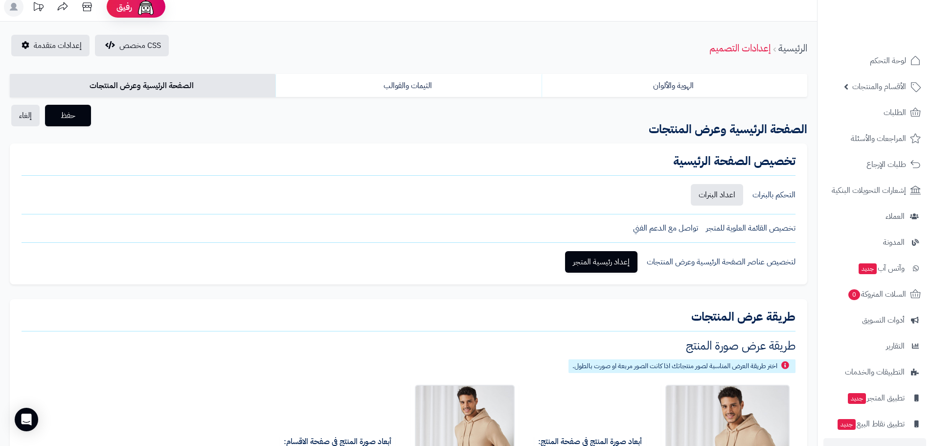
scroll to position [0, 0]
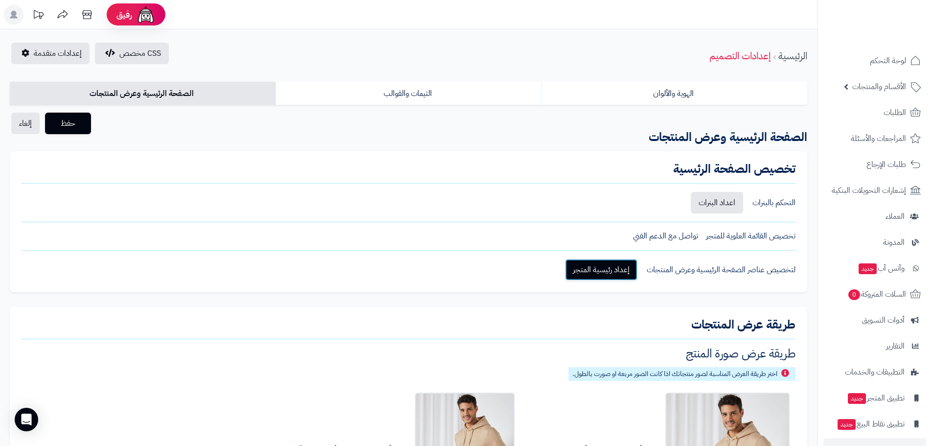
click at [602, 264] on link "إعداد رئيسية المتجر" at bounding box center [601, 270] width 72 height 22
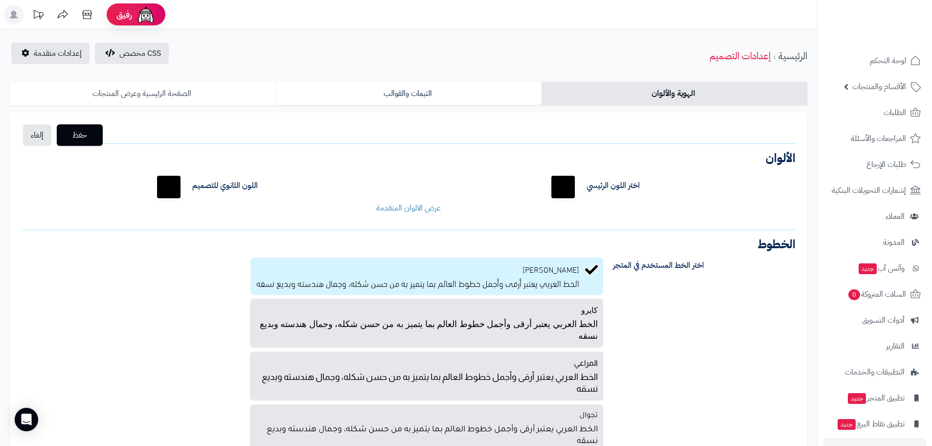
click at [177, 92] on link "الصفحة الرئيسية وعرض المنتجات" at bounding box center [143, 93] width 266 height 23
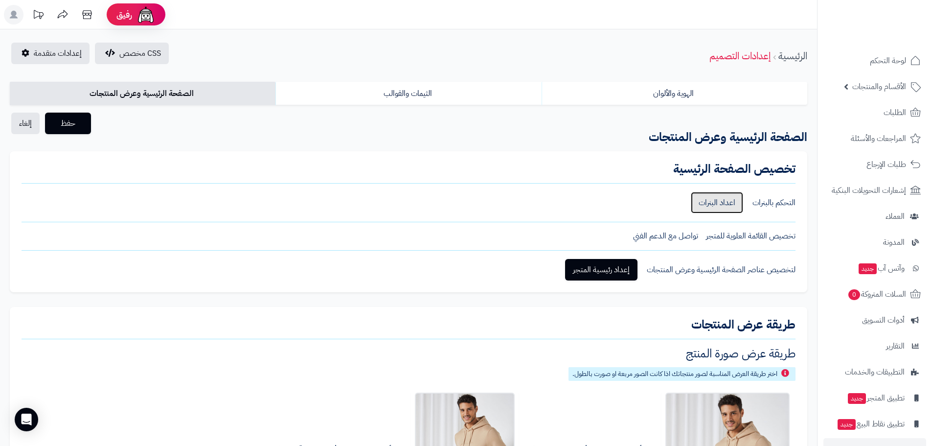
click at [723, 201] on link "اعداد البنرات" at bounding box center [717, 203] width 52 height 22
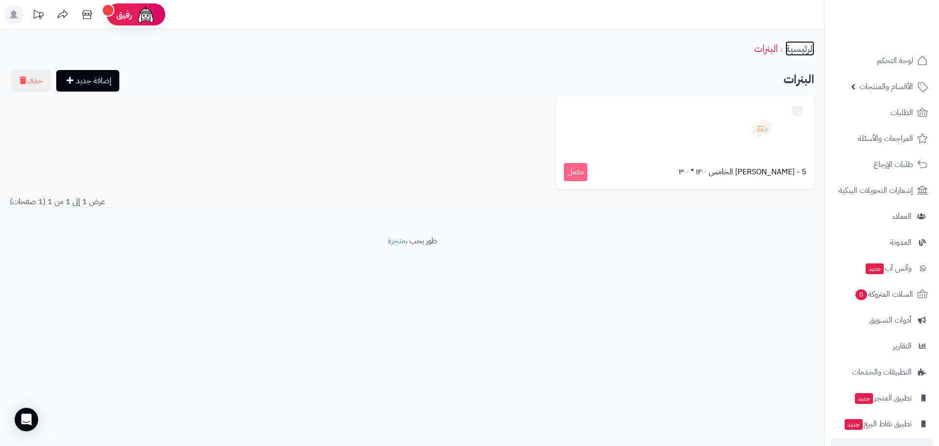
drag, startPoint x: 797, startPoint y: 54, endPoint x: 793, endPoint y: 60, distance: 7.6
click at [797, 54] on link "الرئيسية" at bounding box center [800, 48] width 29 height 15
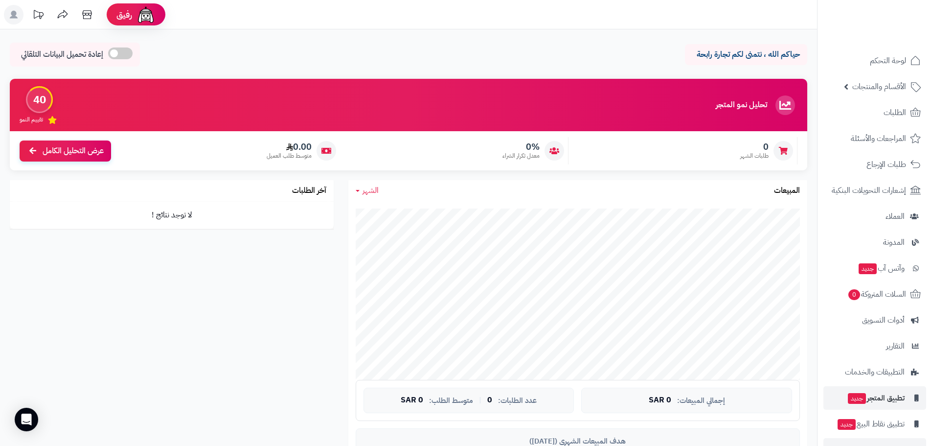
scroll to position [28, 0]
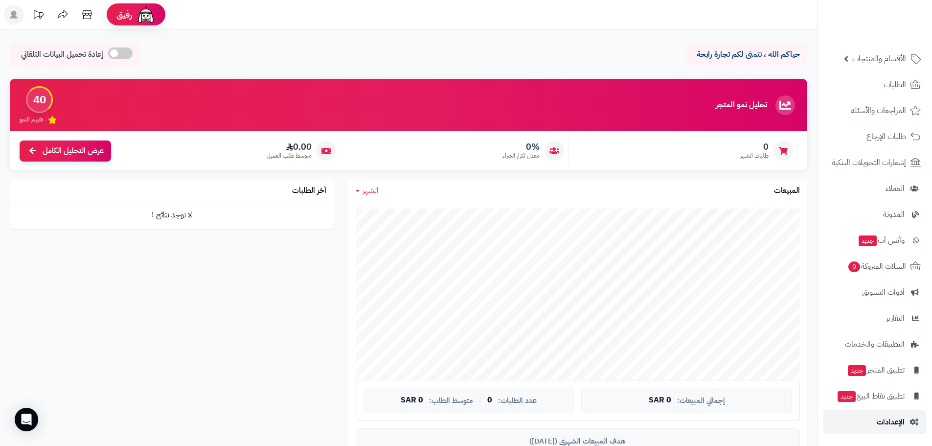
click at [891, 420] on span "الإعدادات" at bounding box center [891, 422] width 28 height 14
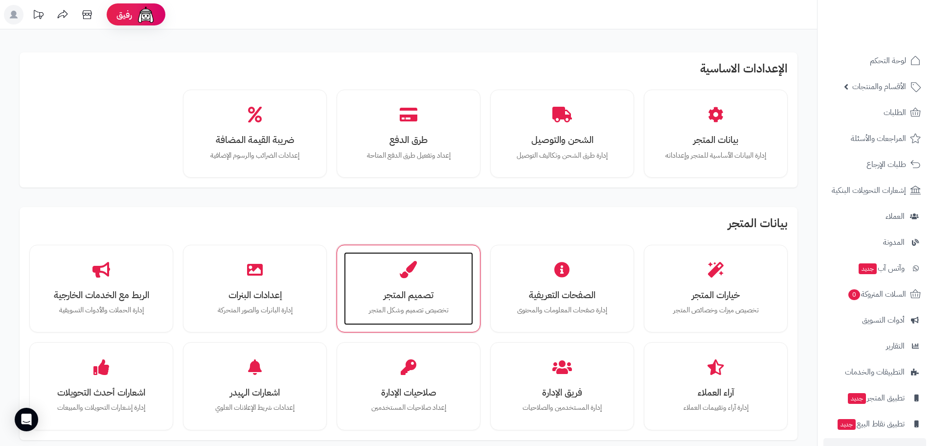
click at [403, 280] on div "تصميم المتجر تخصيص تصميم وشكل المتجر" at bounding box center [408, 288] width 129 height 73
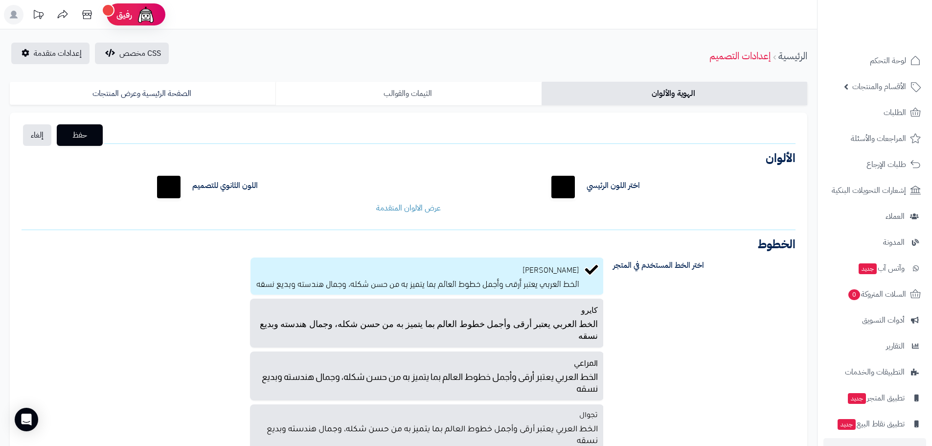
click at [488, 98] on link "الثيمات والقوالب" at bounding box center [408, 93] width 266 height 23
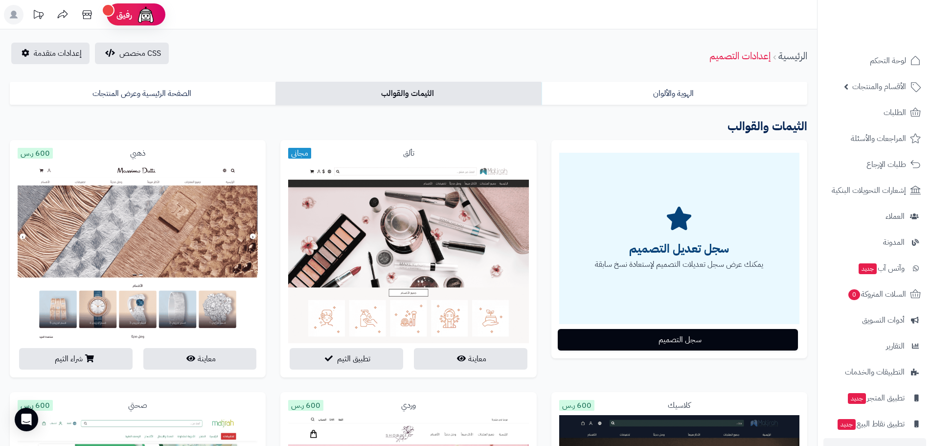
click at [444, 151] on div "تألق مجاني" at bounding box center [408, 153] width 240 height 11
click at [897, 242] on span "المدونة" at bounding box center [894, 242] width 22 height 14
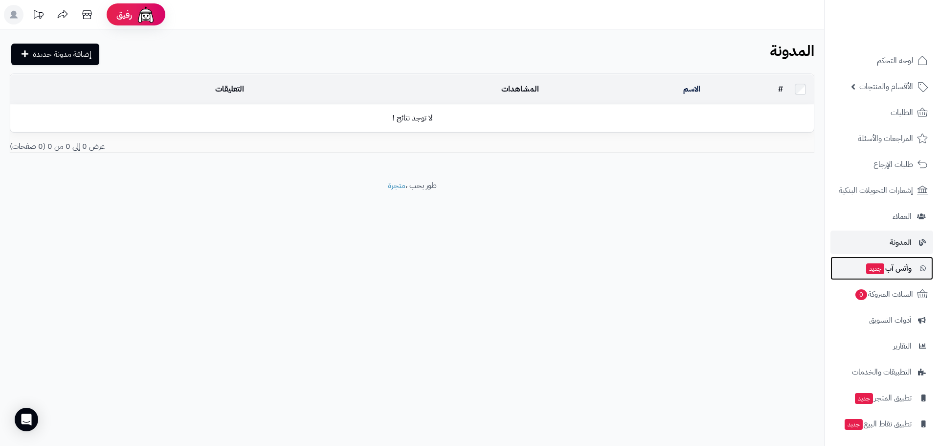
click at [902, 266] on span "وآتس آب جديد" at bounding box center [888, 268] width 46 height 14
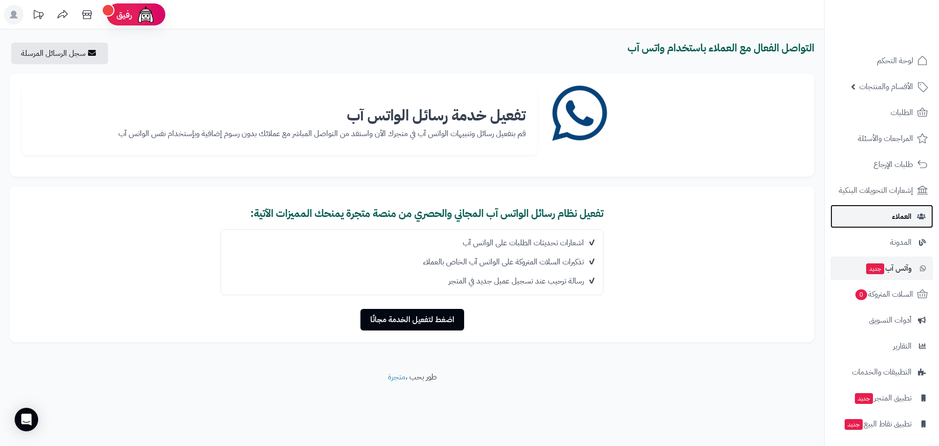
click at [905, 216] on span "العملاء" at bounding box center [902, 216] width 20 height 14
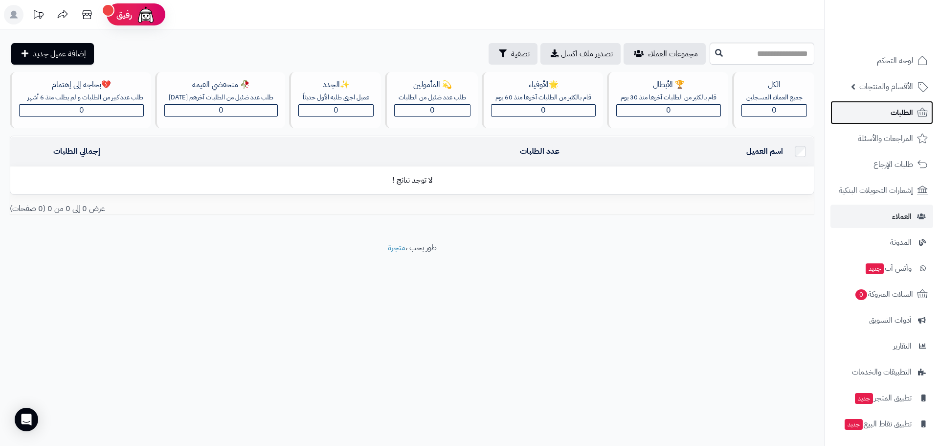
click at [902, 112] on span "الطلبات" at bounding box center [902, 113] width 23 height 14
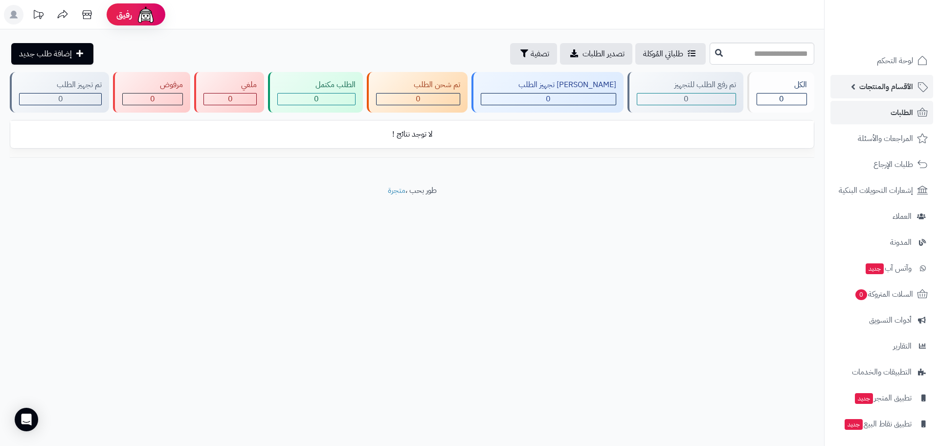
click at [905, 88] on span "الأقسام والمنتجات" at bounding box center [887, 87] width 54 height 14
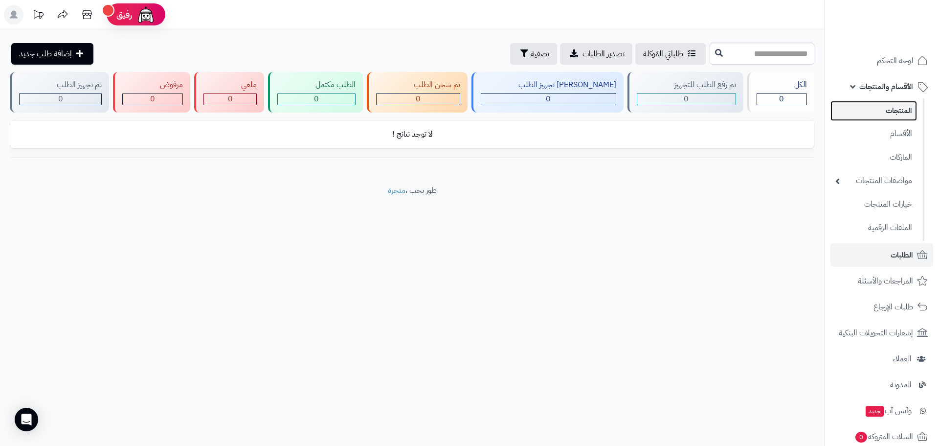
click at [901, 105] on link "المنتجات" at bounding box center [874, 111] width 87 height 20
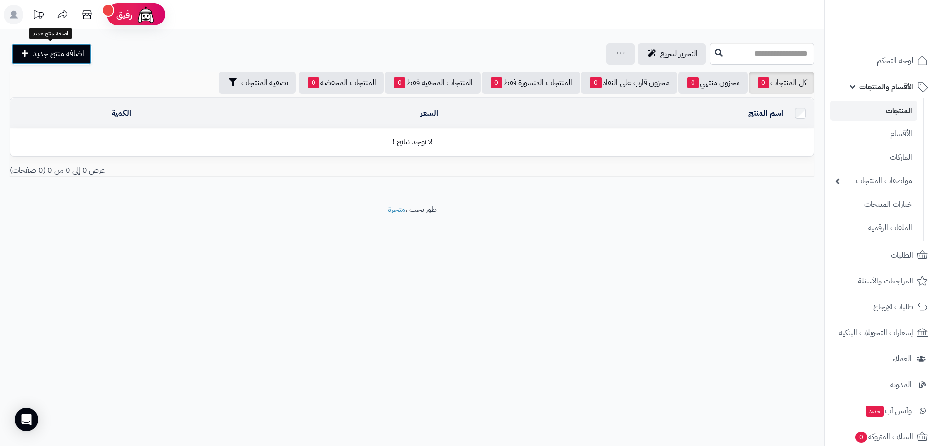
click at [59, 55] on span "اضافة منتج جديد" at bounding box center [58, 54] width 51 height 12
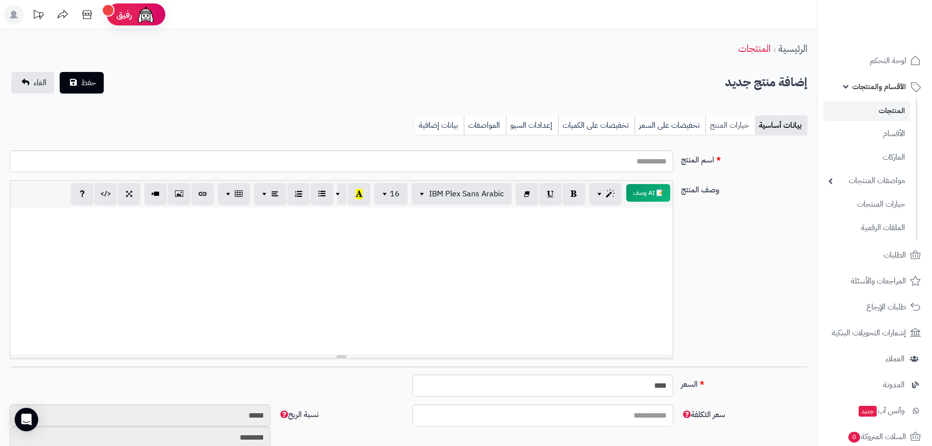
click at [739, 121] on link "خيارات المنتج" at bounding box center [729, 125] width 49 height 20
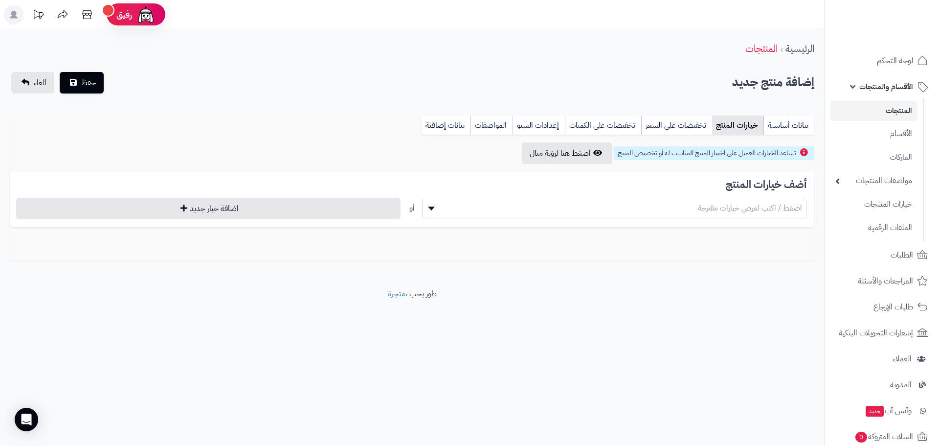
click at [614, 212] on span "اضغط / اكتب لعرض خيارات مقترحة" at bounding box center [615, 208] width 384 height 15
click at [614, 209] on span "اضغط / اكتب لعرض خيارات مقترحة" at bounding box center [615, 208] width 384 height 15
click at [460, 124] on link "بيانات إضافية" at bounding box center [446, 125] width 49 height 20
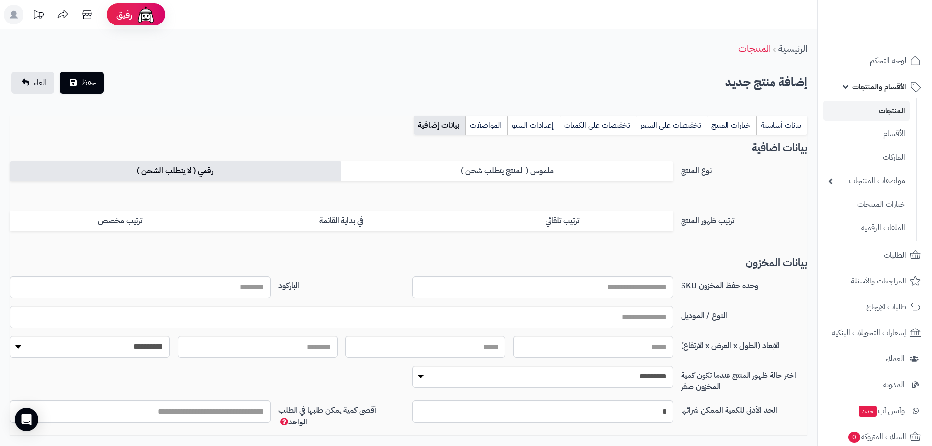
click at [267, 174] on label "رقمي ( لا يتطلب الشحن )" at bounding box center [176, 171] width 332 height 20
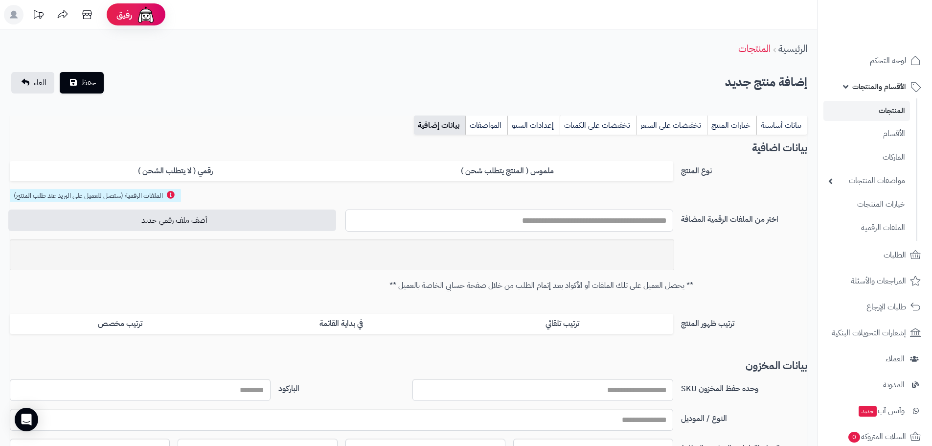
click at [609, 219] on input "text" at bounding box center [509, 220] width 328 height 22
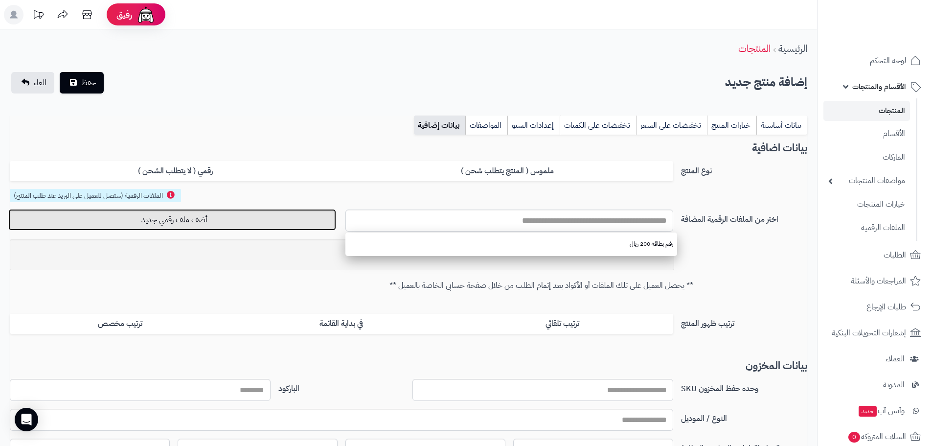
click at [238, 219] on button "أضف ملف رقمي جديد" at bounding box center [172, 220] width 328 height 22
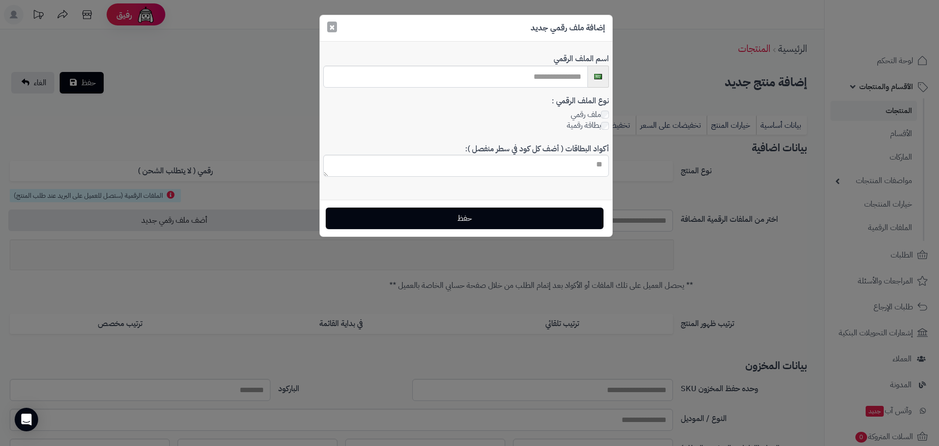
click at [334, 27] on button "×" at bounding box center [332, 27] width 10 height 11
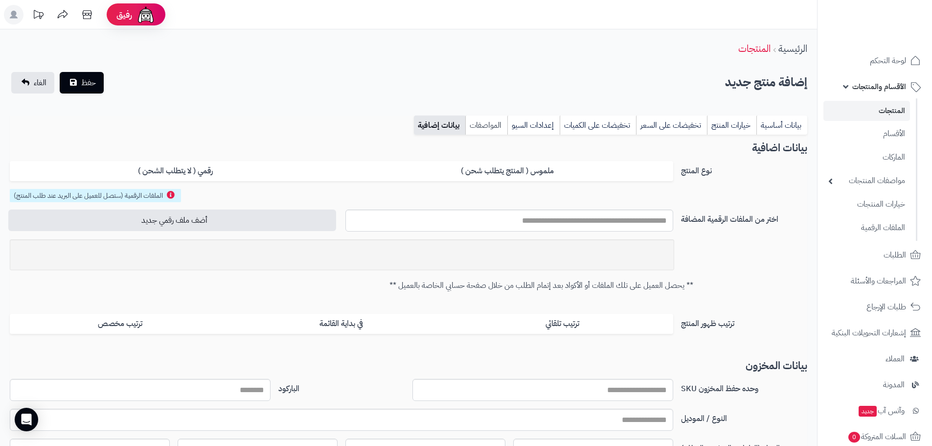
click at [497, 127] on link "المواصفات" at bounding box center [486, 125] width 42 height 20
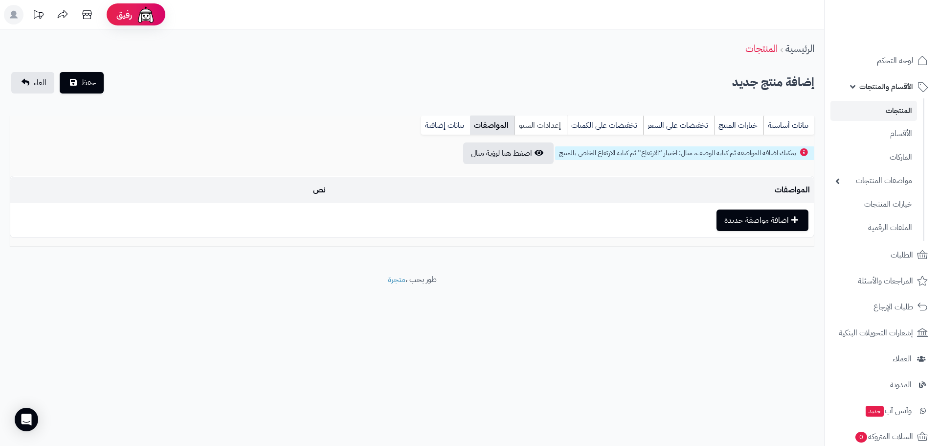
click at [546, 126] on link "إعدادات السيو" at bounding box center [541, 125] width 52 height 20
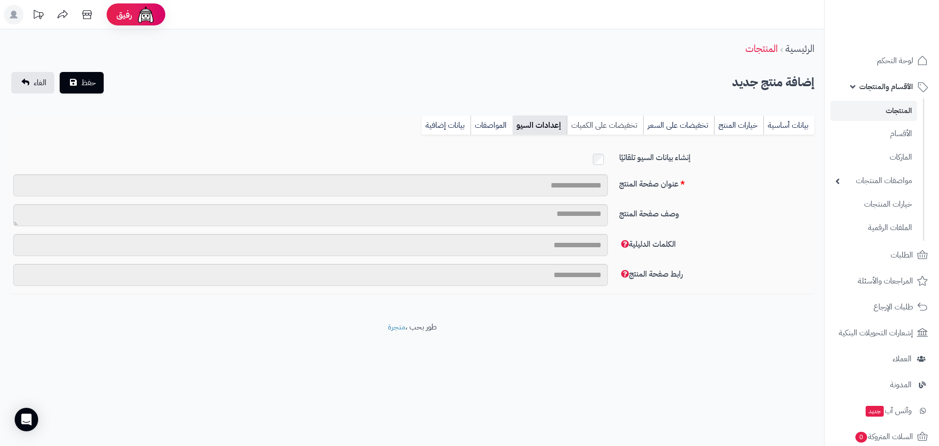
click at [599, 124] on link "تخفيضات على الكميات" at bounding box center [605, 125] width 76 height 20
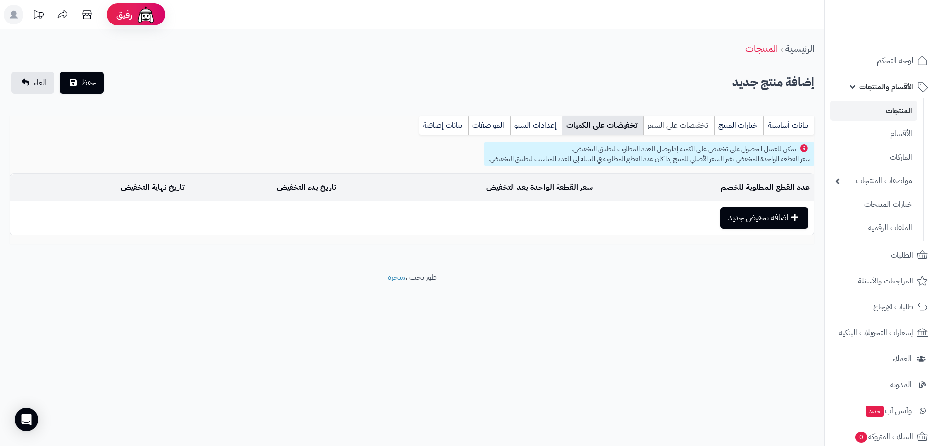
click at [688, 123] on link "تخفيضات على السعر" at bounding box center [678, 125] width 71 height 20
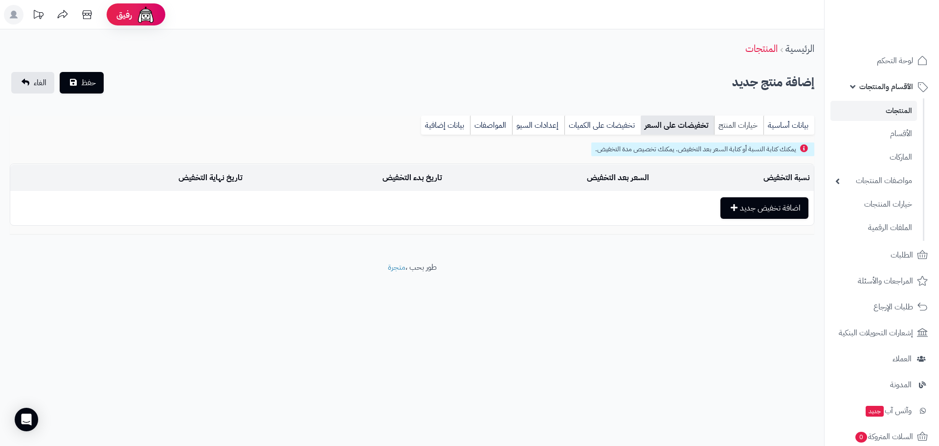
click at [733, 128] on link "خيارات المنتج" at bounding box center [738, 125] width 49 height 20
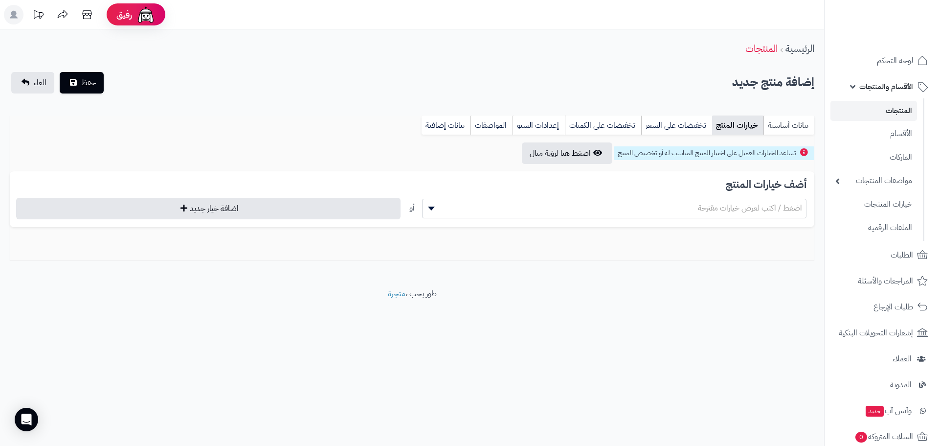
click at [801, 127] on link "بيانات أساسية" at bounding box center [789, 125] width 51 height 20
